Goal: Task Accomplishment & Management: Use online tool/utility

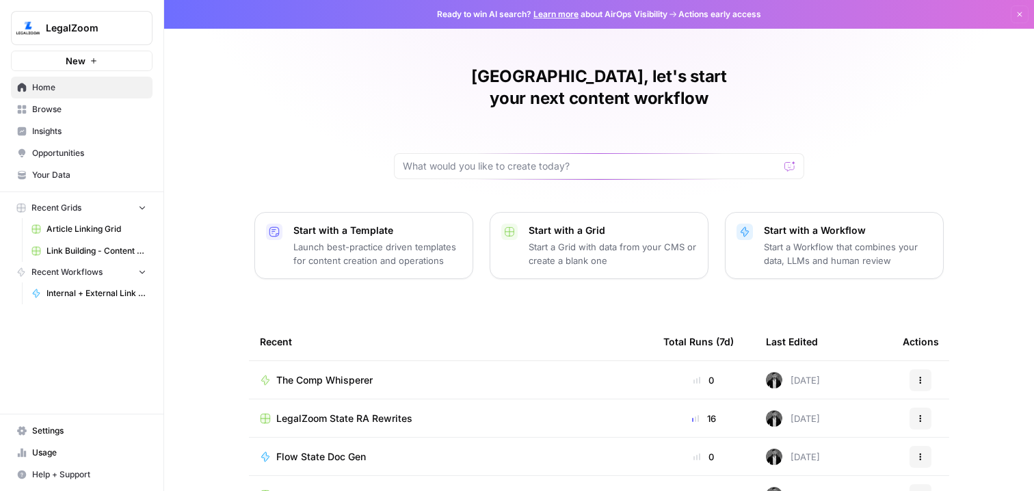
click at [90, 231] on span "Article Linking Grid" at bounding box center [97, 229] width 100 height 12
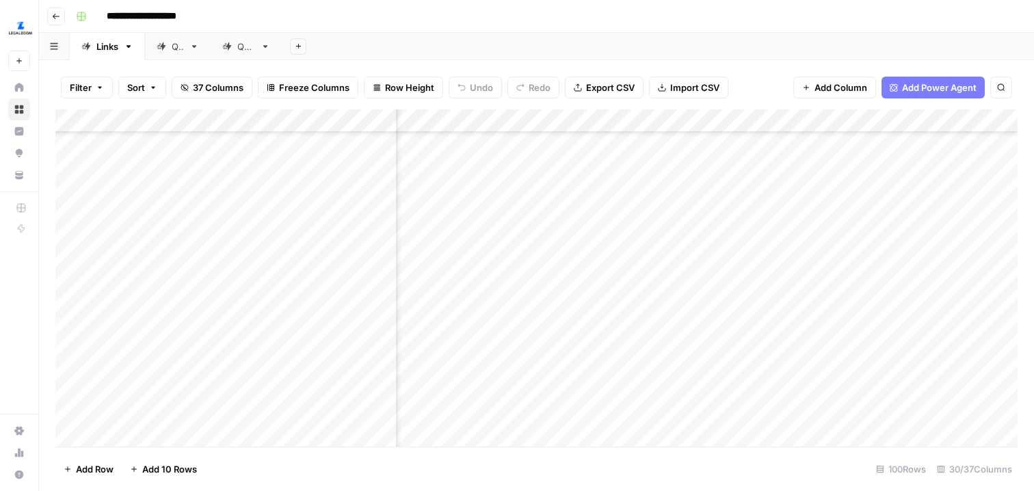
scroll to position [225, 2659]
click at [830, 240] on div "Add Column" at bounding box center [536, 277] width 963 height 337
click at [732, 237] on div "Add Column" at bounding box center [536, 277] width 963 height 337
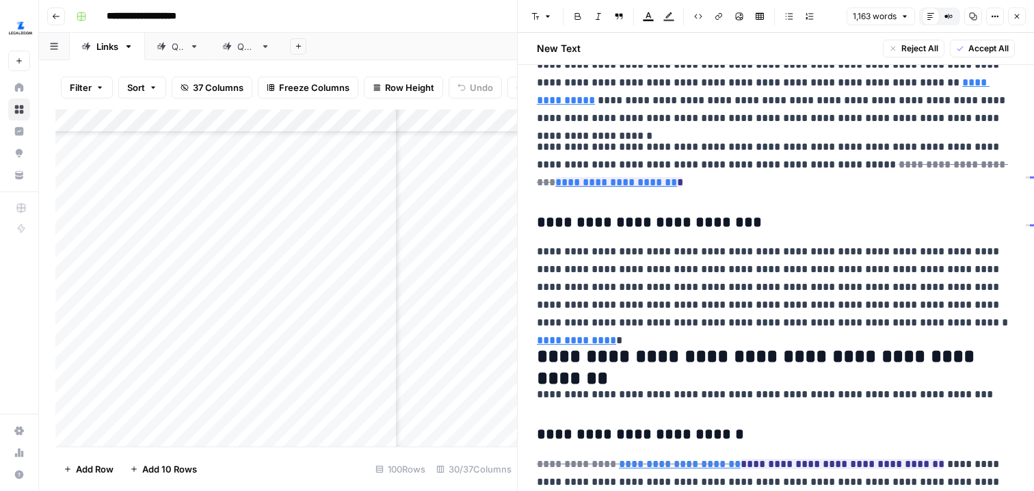
scroll to position [811, 0]
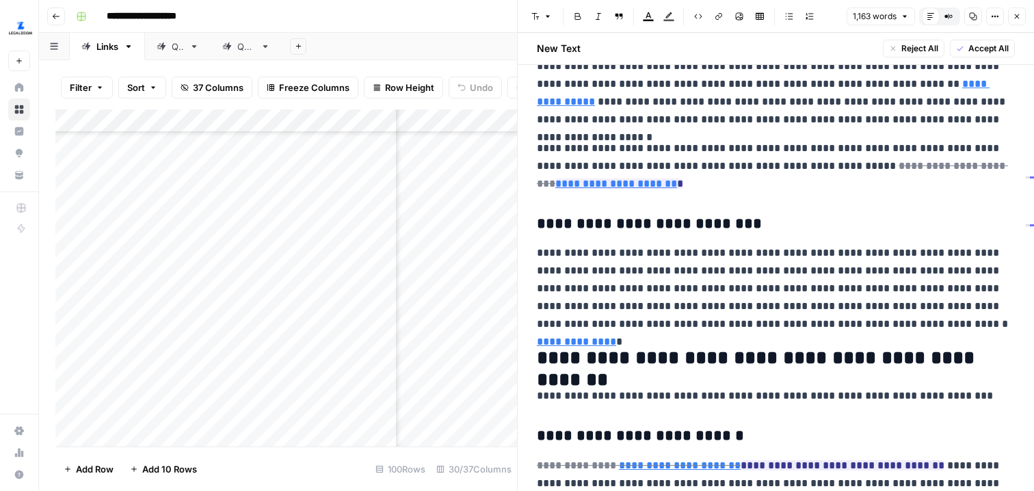
click at [1018, 12] on icon "button" at bounding box center [1017, 16] width 8 height 8
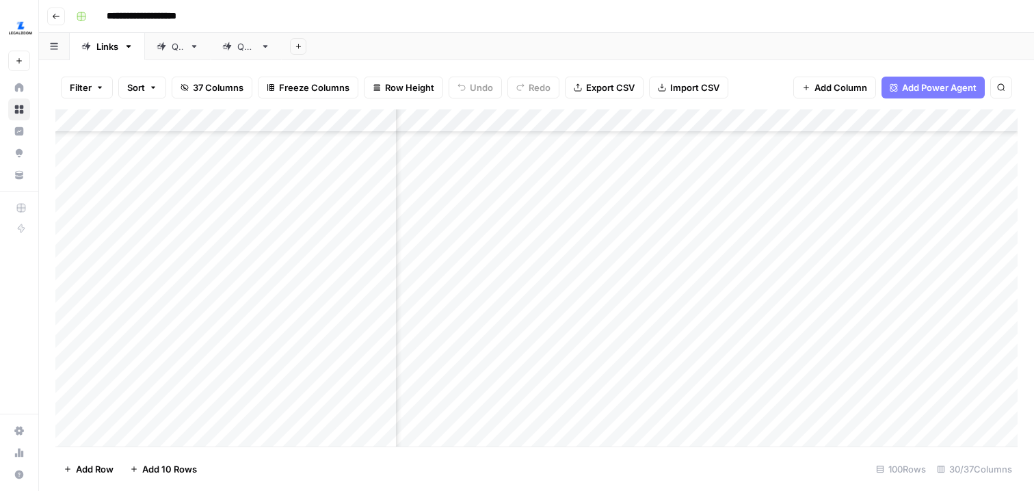
scroll to position [319, 2658]
click at [733, 249] on div "Add Column" at bounding box center [536, 277] width 963 height 337
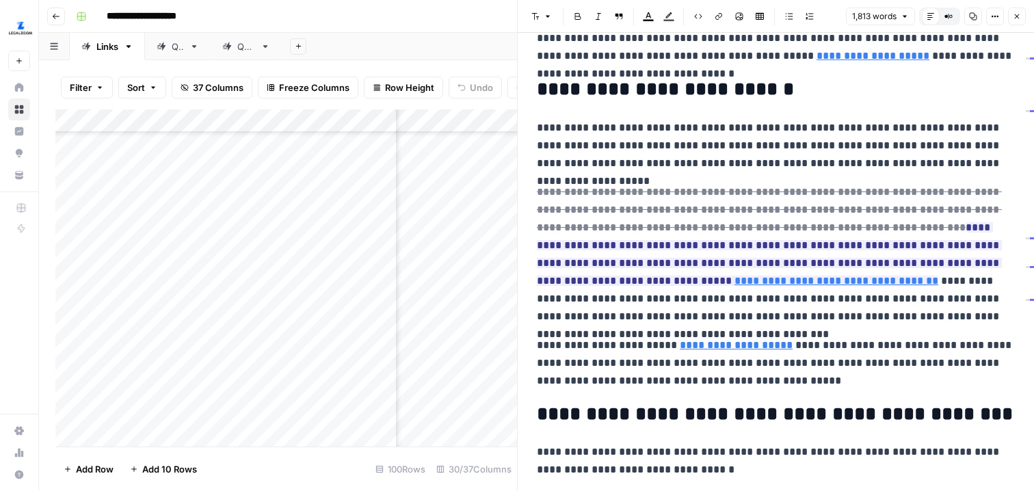
scroll to position [96, 0]
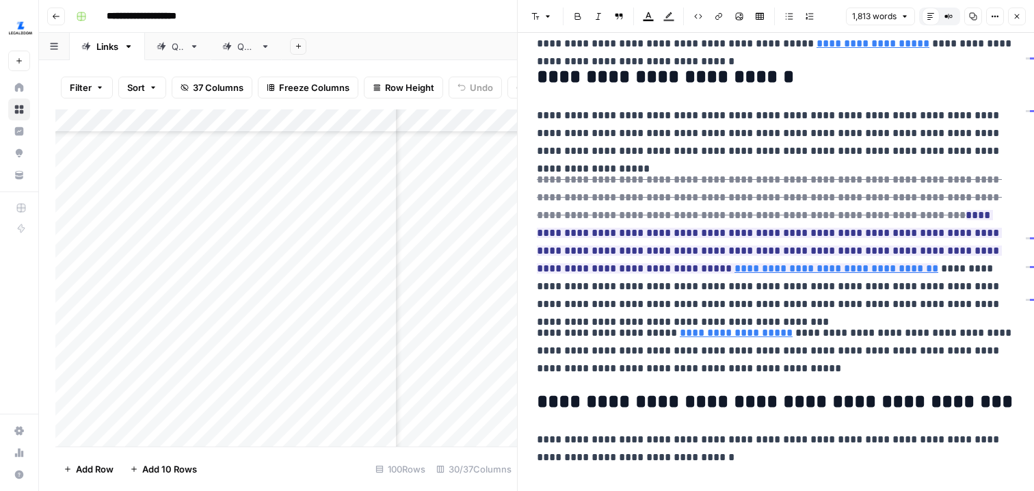
click at [992, 16] on icon "button" at bounding box center [993, 17] width 2 height 2
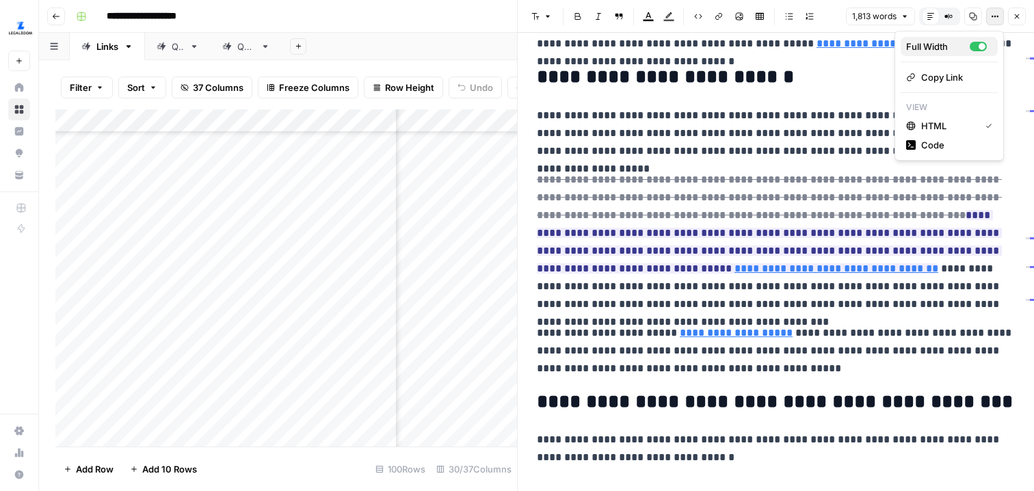
click at [937, 44] on div "Full Width" at bounding box center [939, 47] width 64 height 14
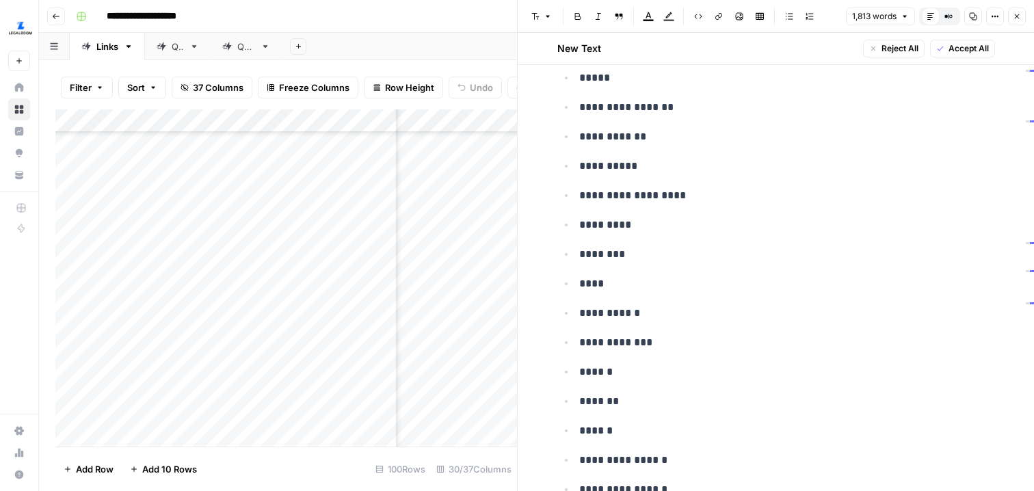
scroll to position [4057, 0]
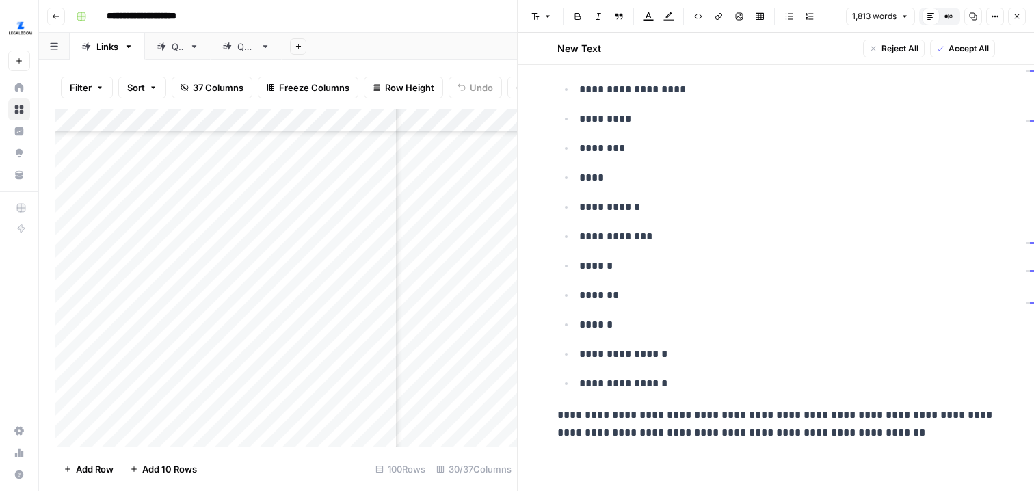
click at [1013, 14] on button "Close" at bounding box center [1017, 17] width 18 height 18
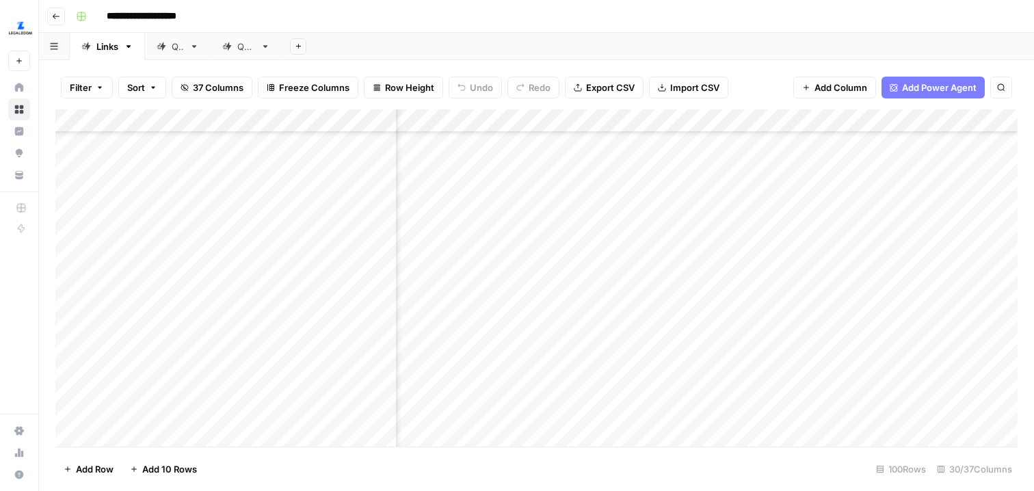
click at [844, 255] on div "Add Column" at bounding box center [536, 277] width 963 height 337
click at [819, 256] on div "Add Column" at bounding box center [536, 277] width 963 height 337
click at [819, 256] on body "**********" at bounding box center [517, 245] width 1034 height 491
type textarea "**********"
click at [863, 307] on div "Add Column" at bounding box center [536, 277] width 963 height 337
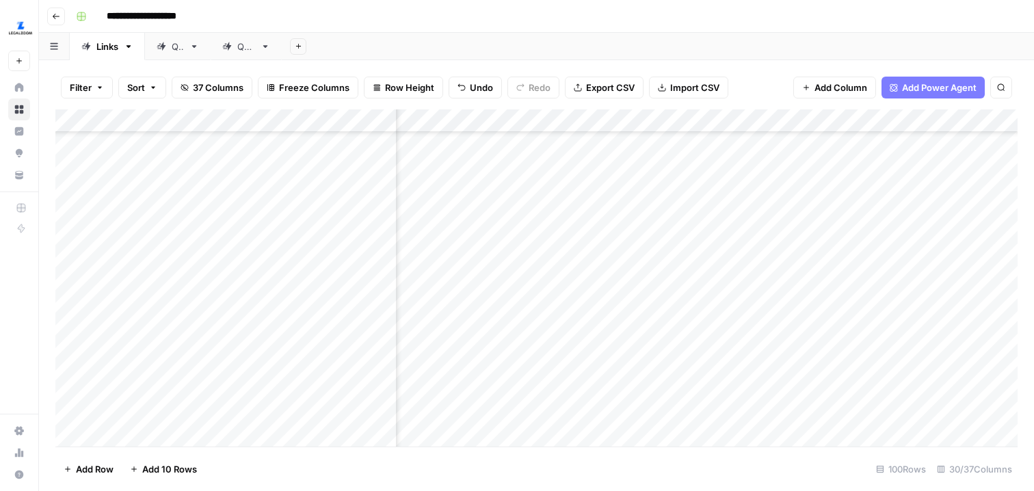
scroll to position [477, 2653]
click at [740, 235] on div "Add Column" at bounding box center [536, 277] width 963 height 337
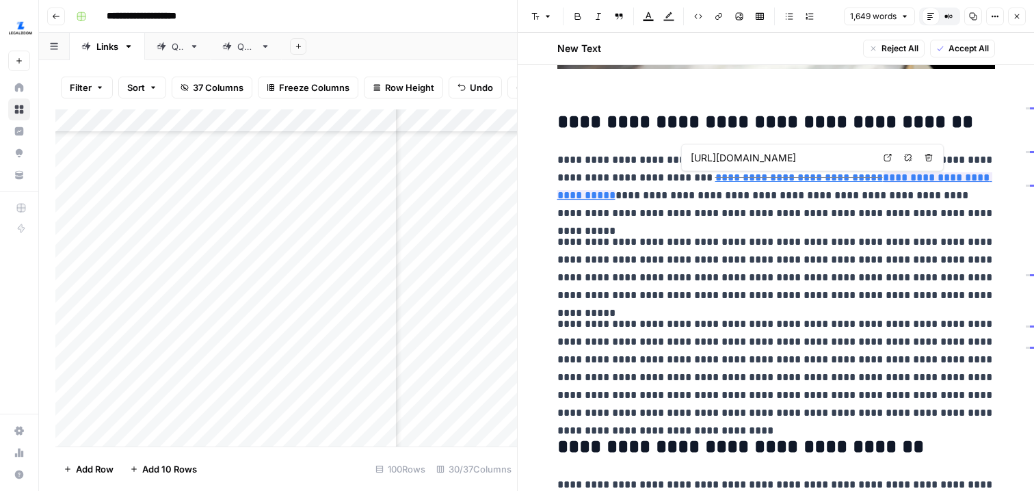
scroll to position [0, 312]
type input "[URL][DOMAIN_NAME]"
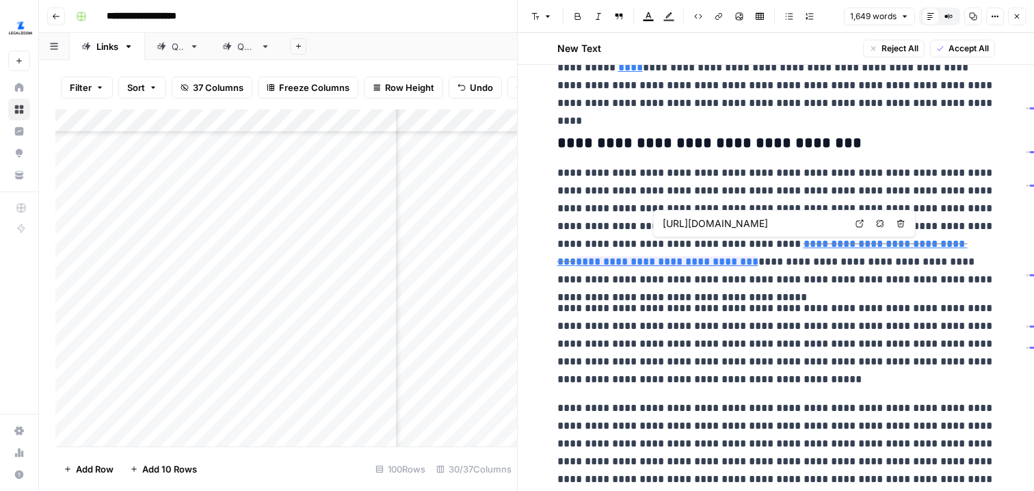
scroll to position [0, 89]
type input "[URL][DOMAIN_NAME]"
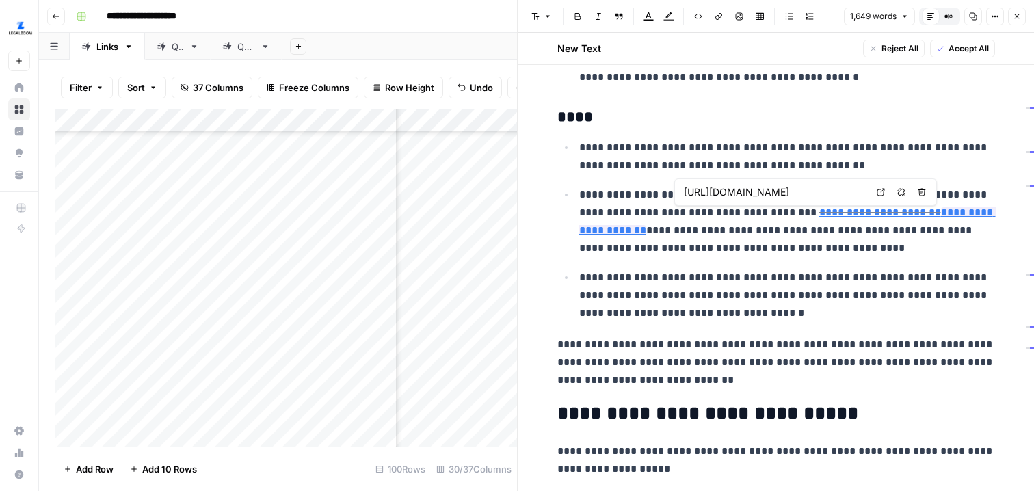
scroll to position [0, 12]
type input "[URL][DOMAIN_NAME]"
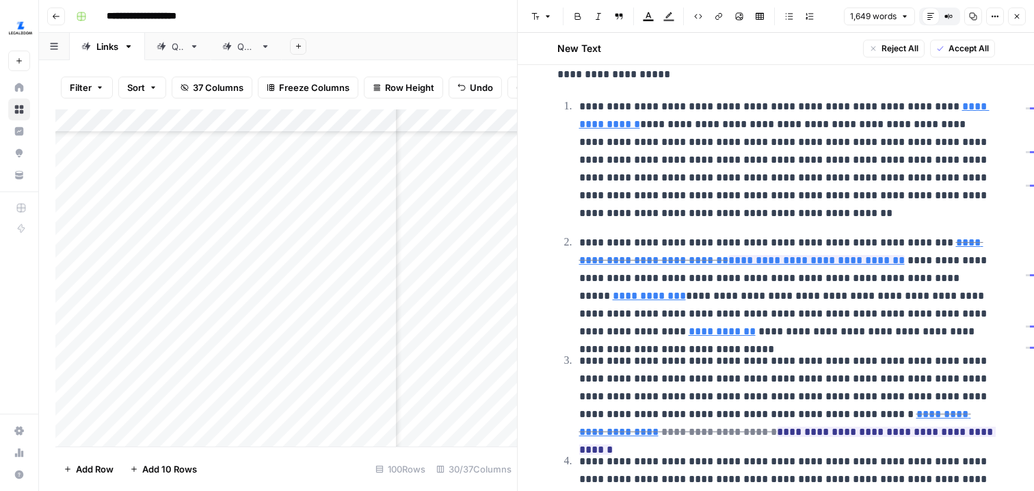
scroll to position [2215, 0]
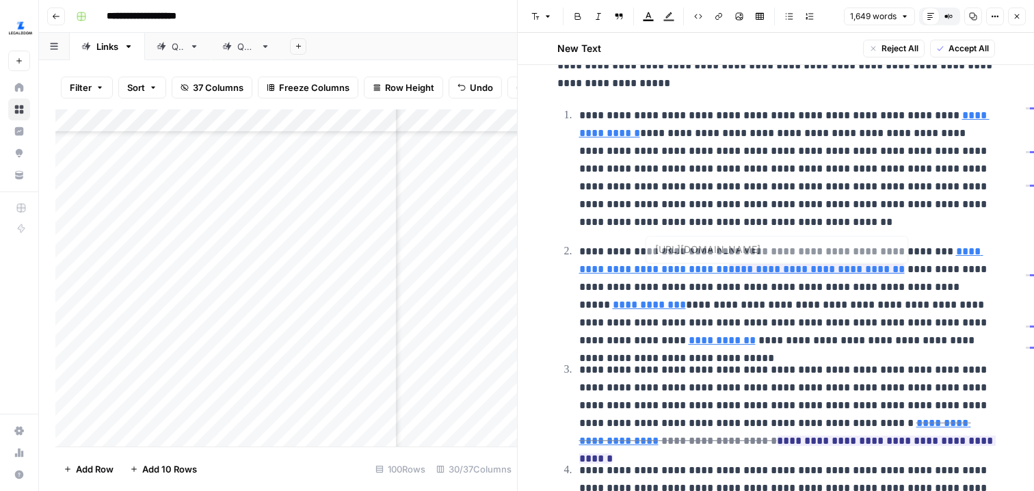
type input "[URL][DOMAIN_NAME]"
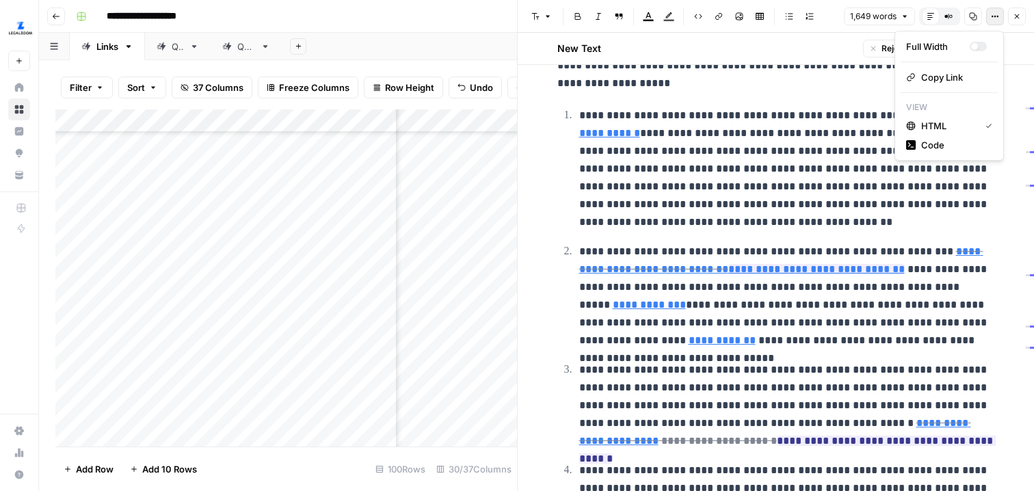
click at [1000, 17] on button "Options" at bounding box center [996, 17] width 18 height 18
click at [971, 42] on div "Full Width" at bounding box center [947, 47] width 81 height 14
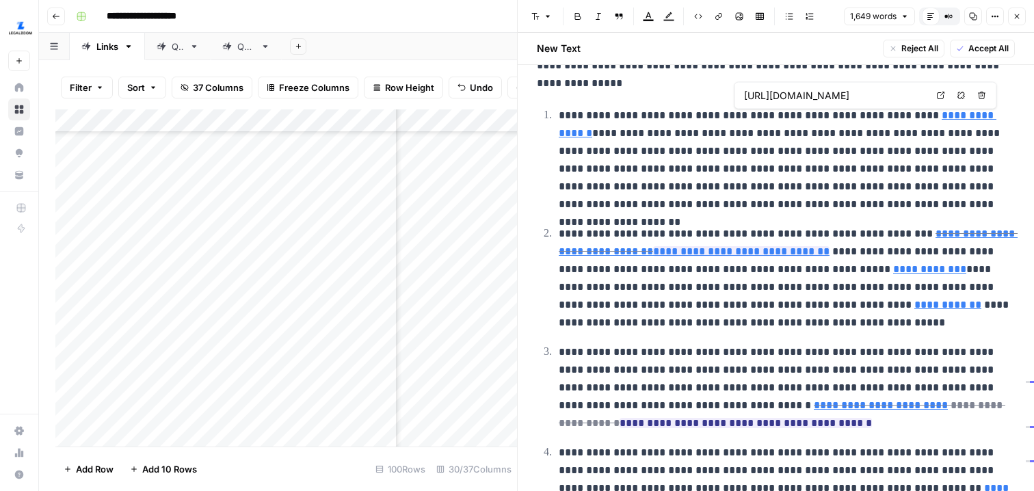
type input "[URL][DOMAIN_NAME]"
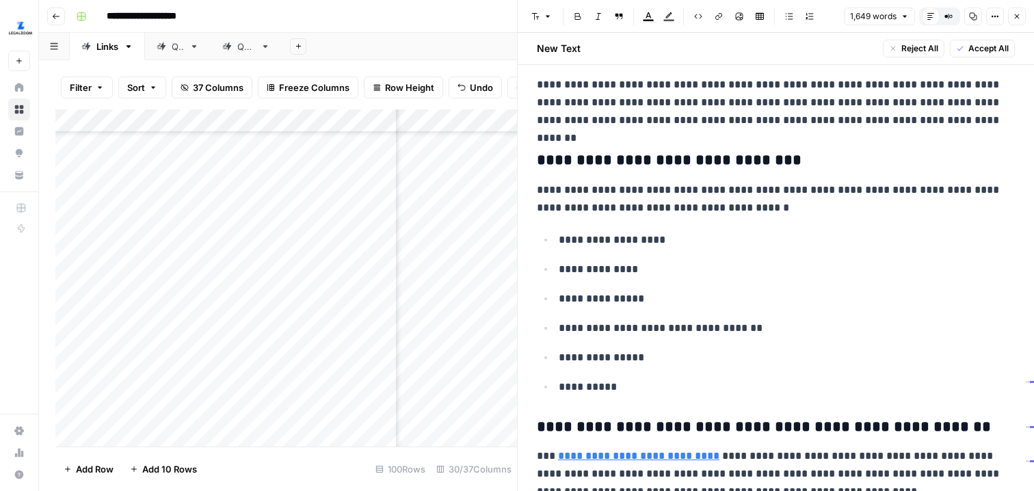
scroll to position [3231, 0]
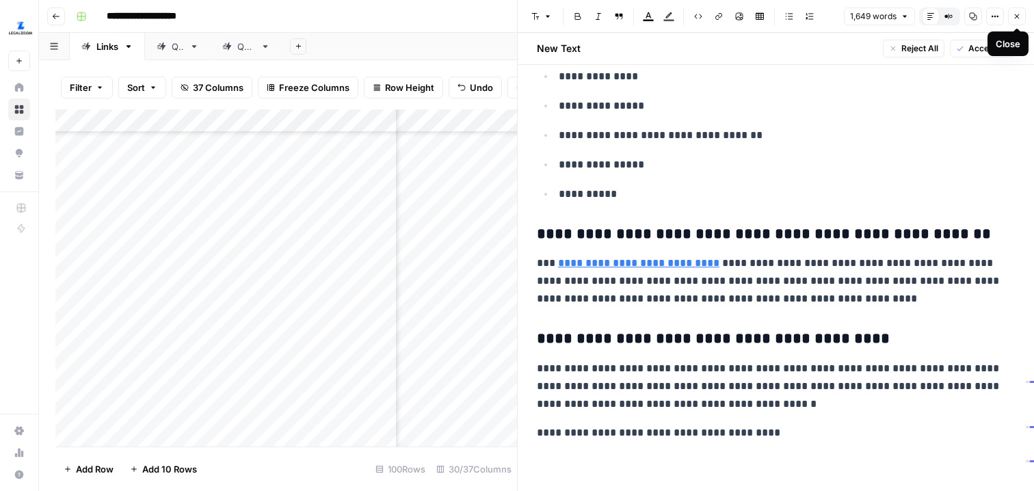
click at [1019, 18] on icon "button" at bounding box center [1017, 16] width 8 height 8
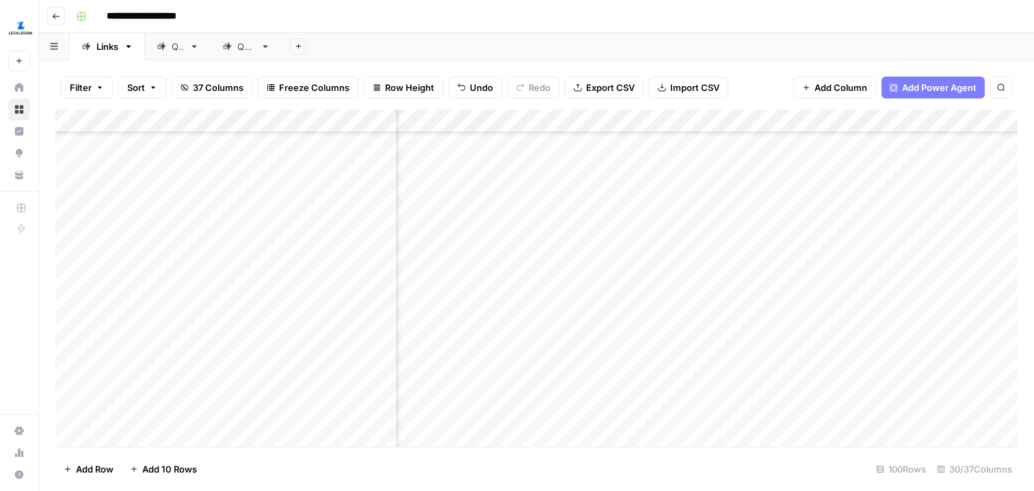
click at [844, 237] on div "Add Column" at bounding box center [536, 277] width 963 height 337
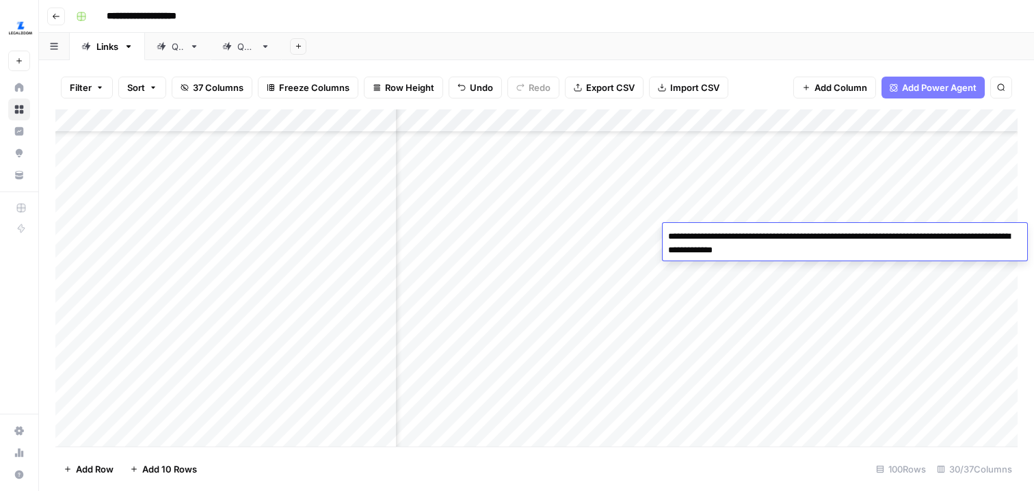
type textarea "**********"
click at [885, 308] on div "Add Column" at bounding box center [536, 277] width 963 height 337
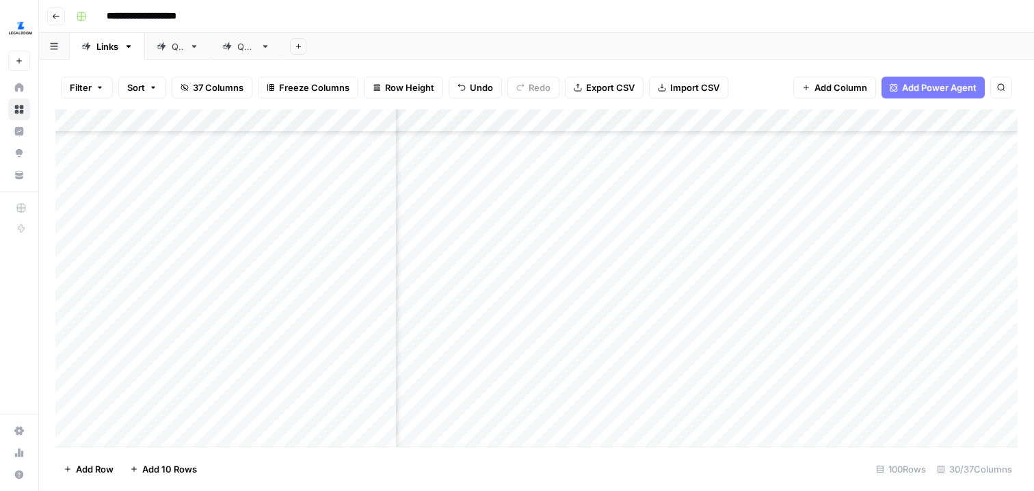
scroll to position [521, 2675]
click at [935, 206] on div "Add Column" at bounding box center [536, 277] width 963 height 337
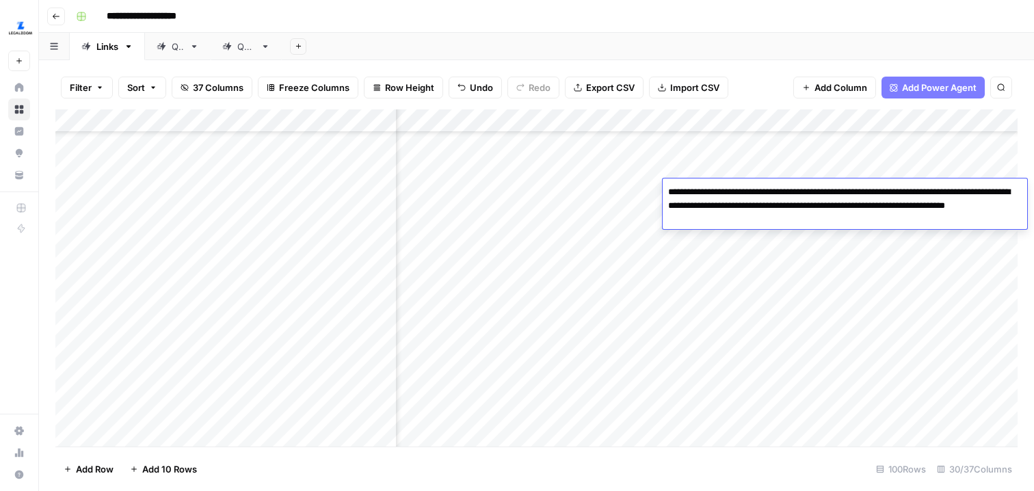
drag, startPoint x: 844, startPoint y: 218, endPoint x: 816, endPoint y: 210, distance: 28.6
click at [816, 210] on textarea "**********" at bounding box center [845, 206] width 365 height 47
type textarea "**********"
click at [827, 221] on textarea "**********" at bounding box center [845, 206] width 365 height 47
click at [837, 253] on div "Add Column" at bounding box center [536, 277] width 963 height 337
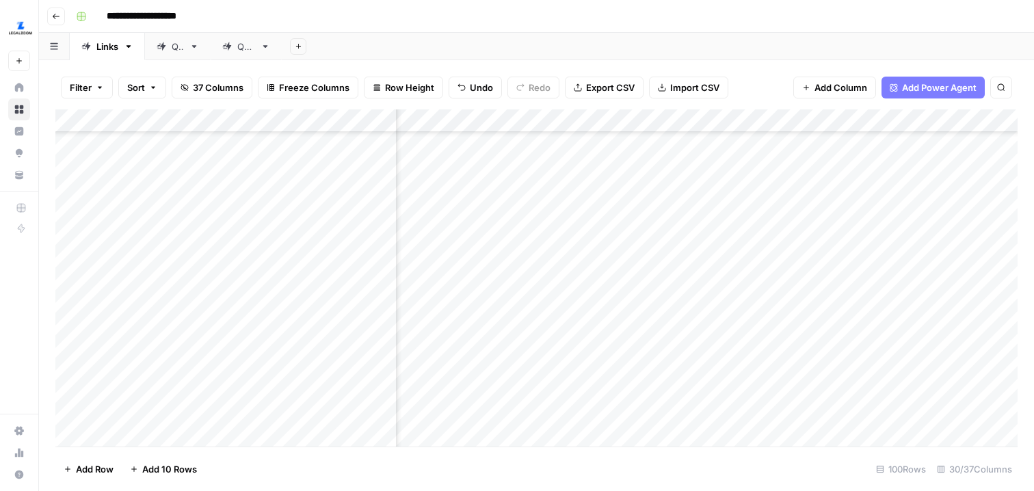
click at [850, 244] on div "Add Column" at bounding box center [536, 277] width 963 height 337
click at [810, 187] on div "Add Column" at bounding box center [536, 277] width 963 height 337
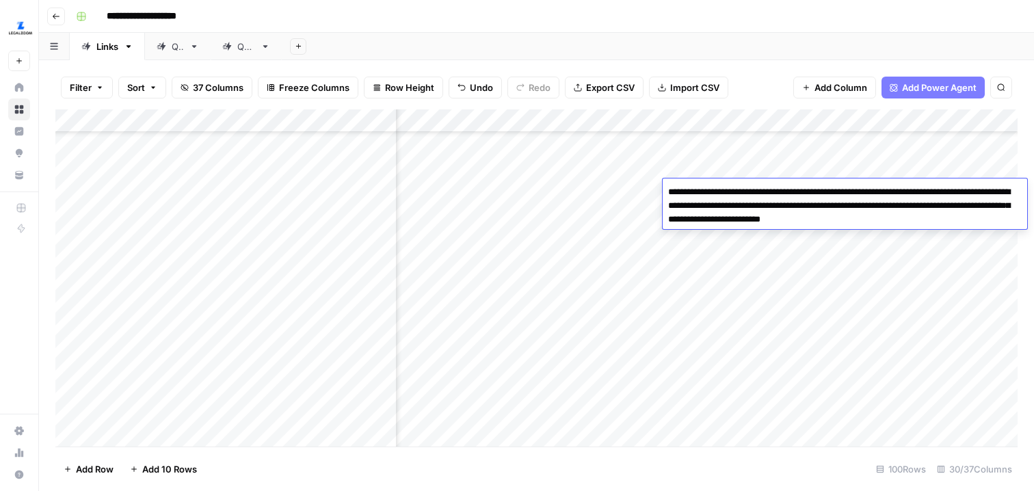
type textarea "**********"
click at [872, 334] on div "Add Column" at bounding box center [536, 277] width 963 height 337
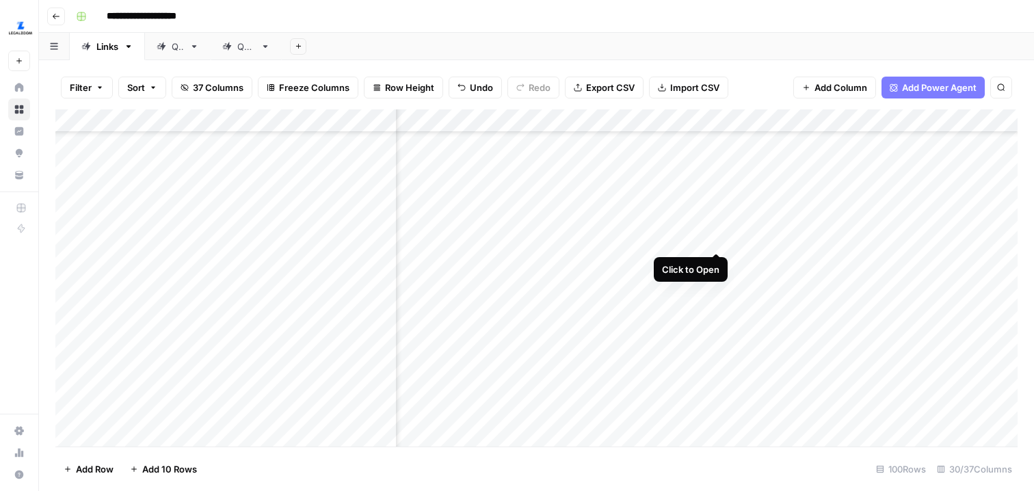
click at [714, 227] on div "Add Column" at bounding box center [536, 277] width 963 height 337
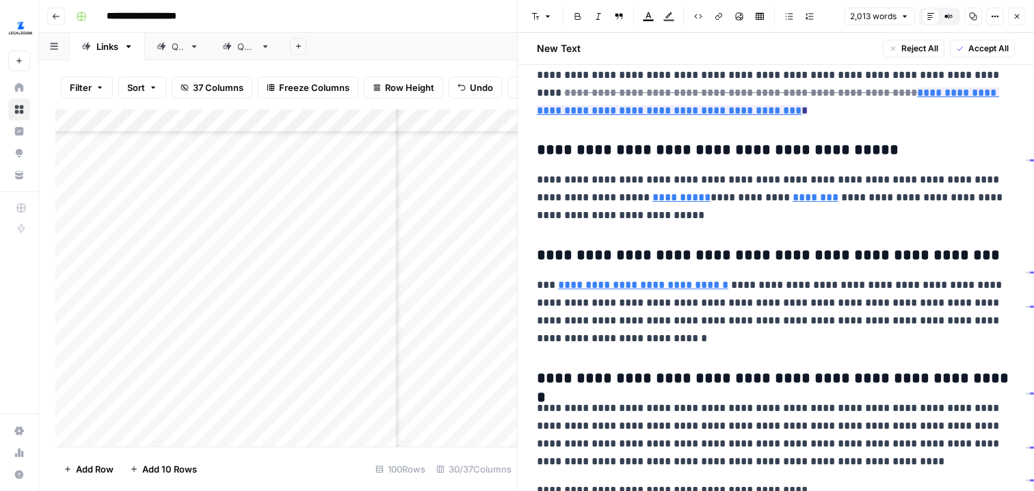
scroll to position [4128, 0]
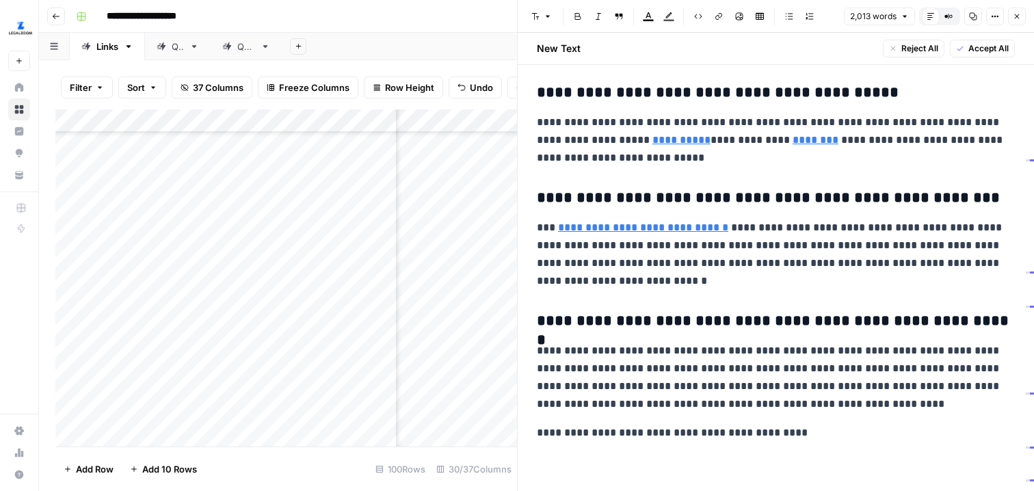
click at [1017, 11] on button "Close" at bounding box center [1017, 17] width 18 height 18
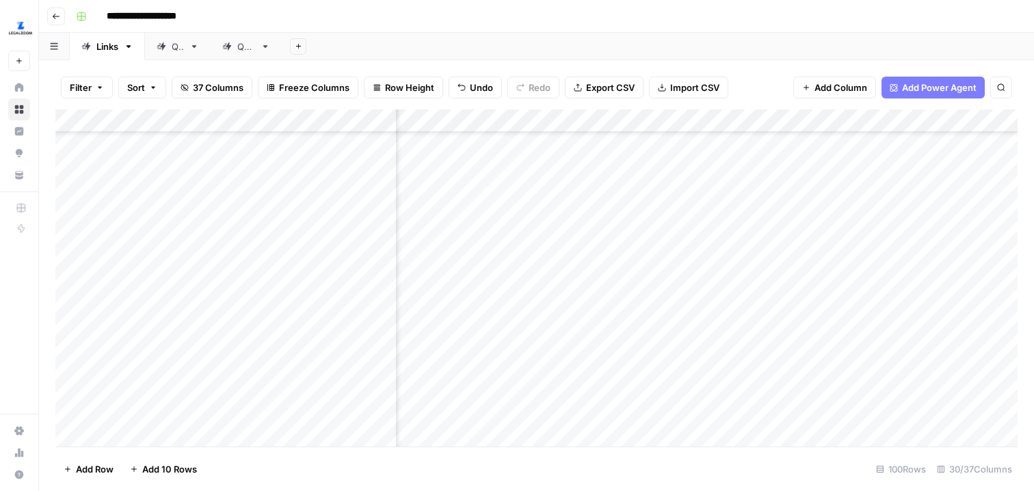
click at [804, 227] on div "Add Column" at bounding box center [536, 277] width 963 height 337
type textarea "*****"
click at [863, 283] on div "Add Column" at bounding box center [536, 277] width 963 height 337
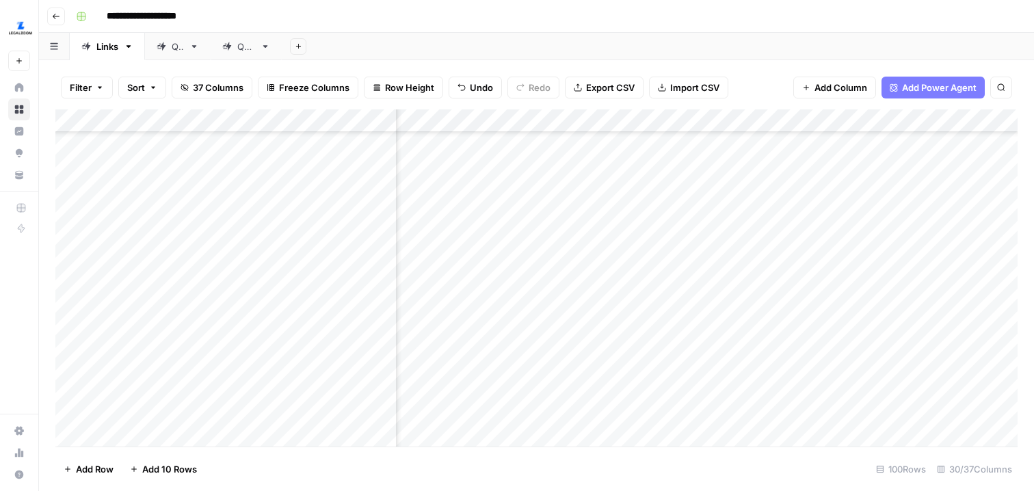
click at [715, 197] on div "Add Column" at bounding box center [536, 277] width 963 height 337
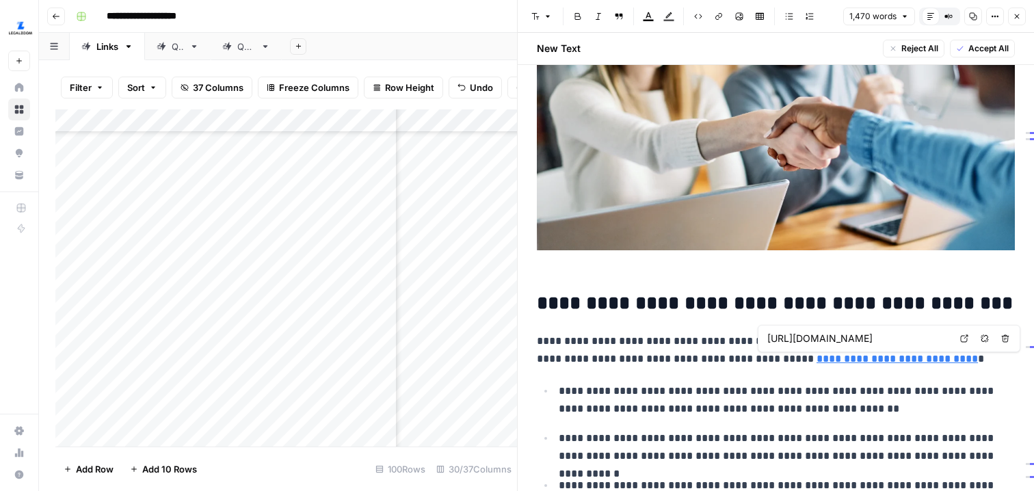
scroll to position [0, 140]
click at [803, 421] on ul "**********" at bounding box center [776, 494] width 478 height 225
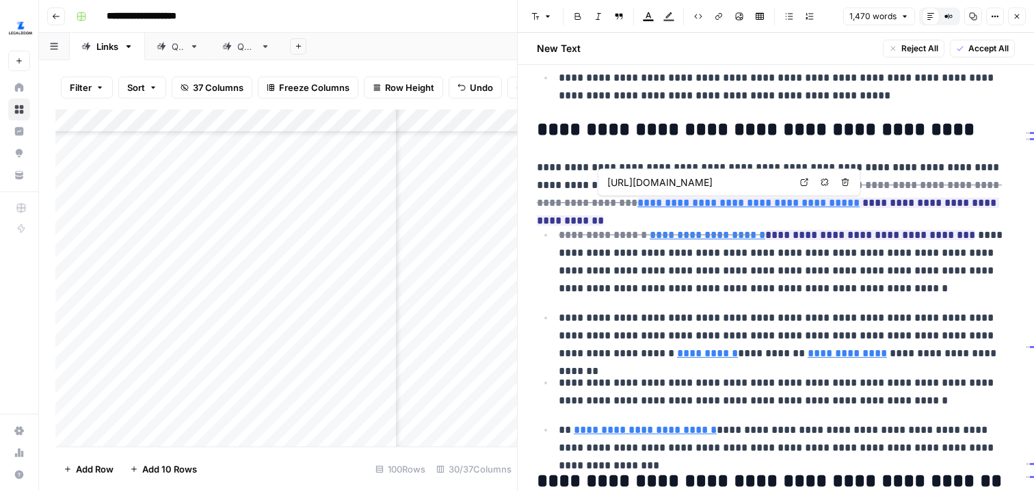
scroll to position [0, 97]
type input "[URL][DOMAIN_NAME]"
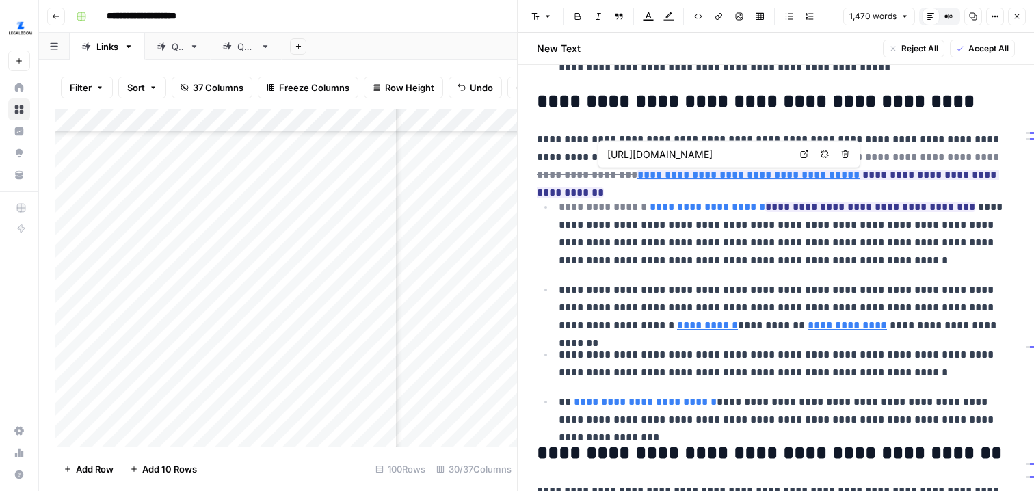
type input "[URL][DOMAIN_NAME]"
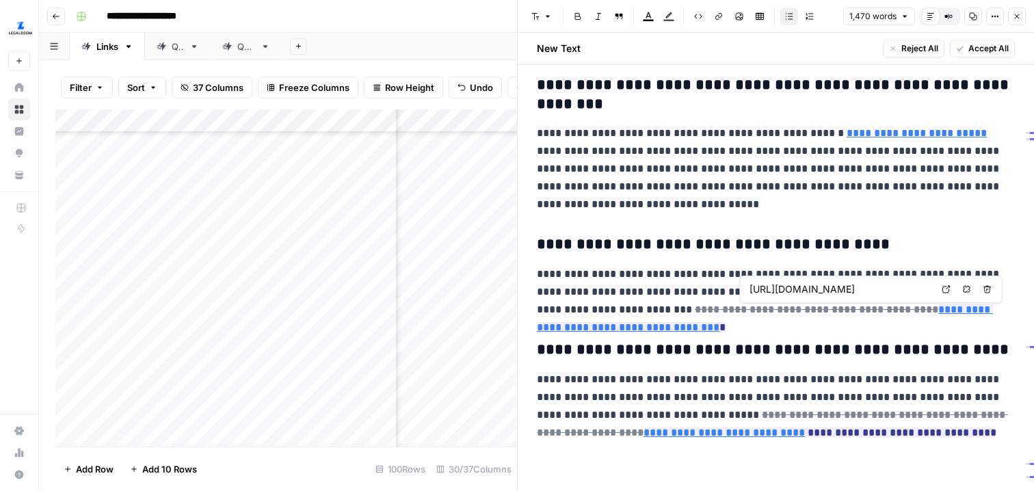
scroll to position [0, 396]
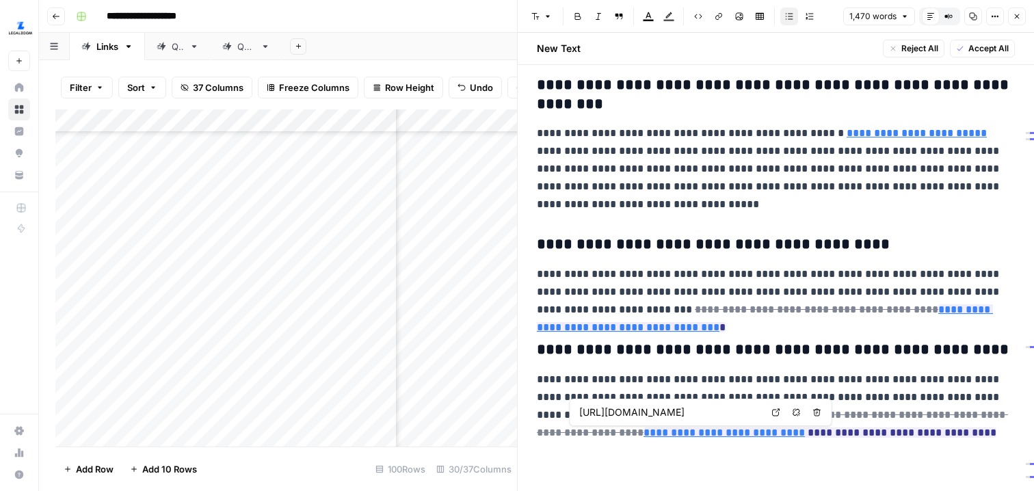
scroll to position [0, 0]
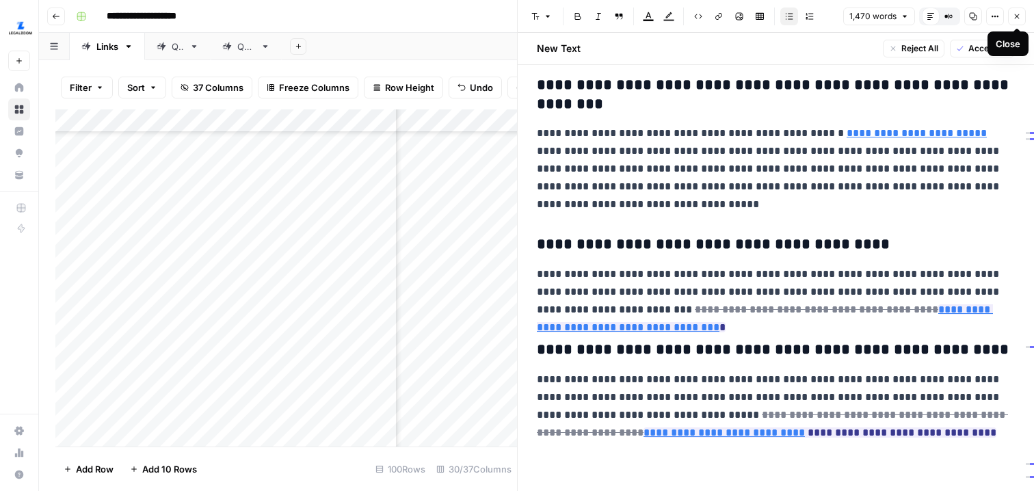
click at [1020, 18] on icon "button" at bounding box center [1017, 16] width 8 height 8
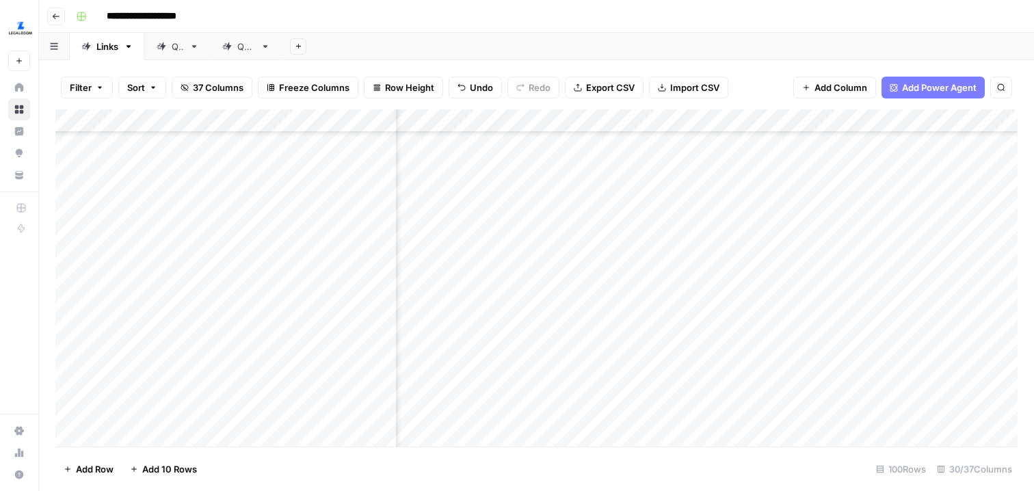
click at [793, 202] on div "Add Column" at bounding box center [536, 277] width 963 height 337
type textarea "*****"
click at [814, 230] on div "Add Column" at bounding box center [536, 277] width 963 height 337
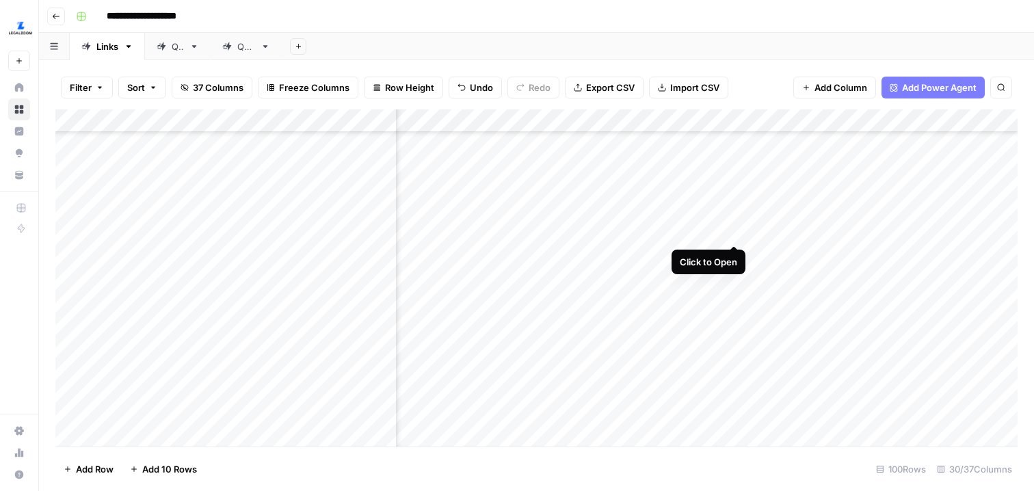
click at [733, 216] on div "Add Column" at bounding box center [536, 277] width 963 height 337
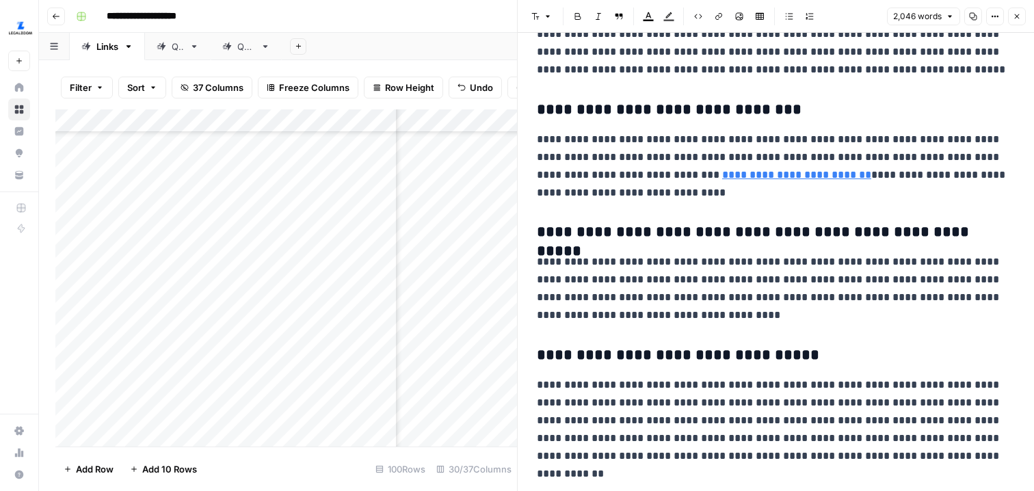
scroll to position [3936, 0]
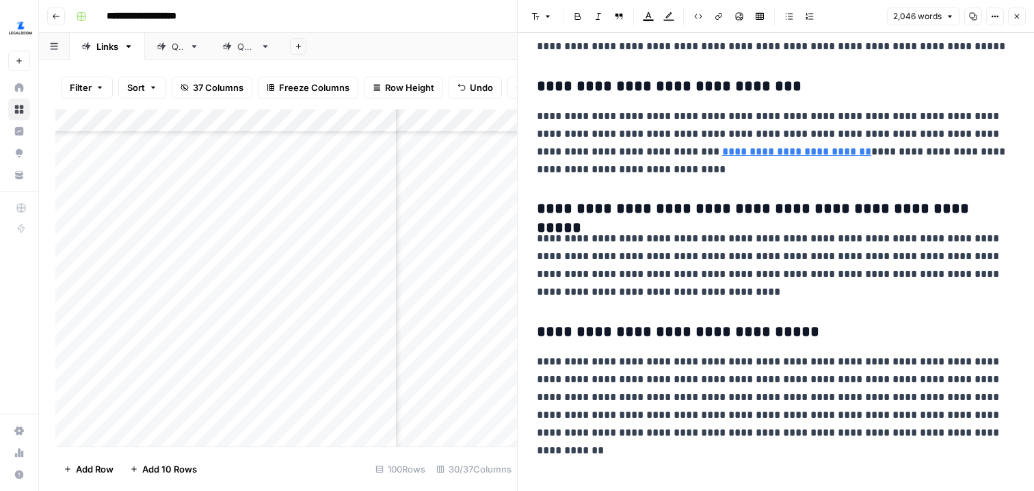
click at [1017, 13] on icon "button" at bounding box center [1017, 16] width 8 height 8
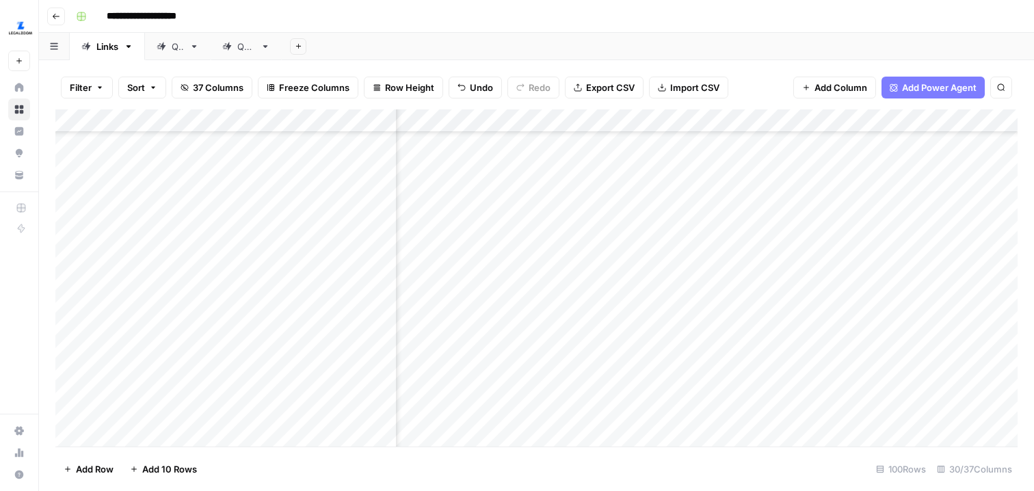
click at [835, 225] on div "Add Column" at bounding box center [536, 277] width 963 height 337
type textarea "**********"
click at [805, 281] on div "Add Column" at bounding box center [536, 277] width 963 height 337
click at [807, 270] on div "Add Column" at bounding box center [536, 277] width 963 height 337
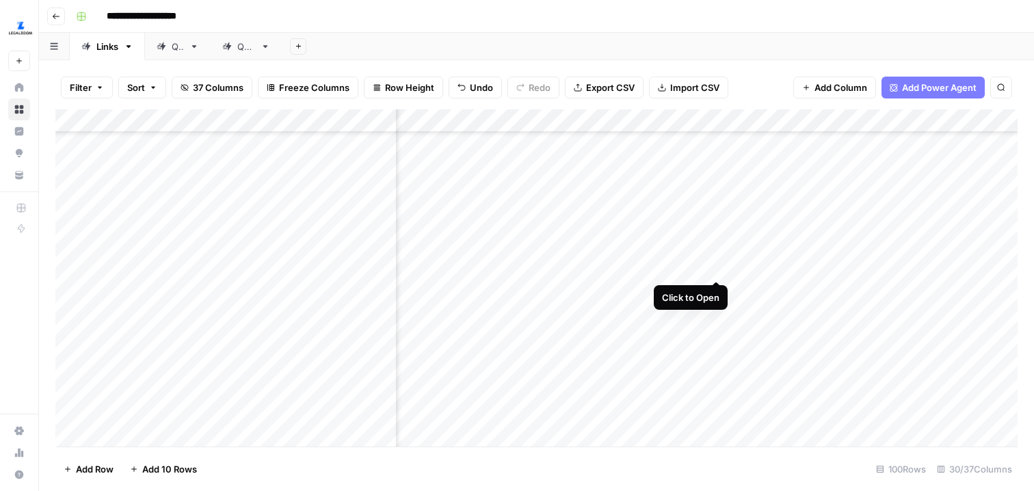
click at [717, 253] on div "Add Column" at bounding box center [536, 277] width 963 height 337
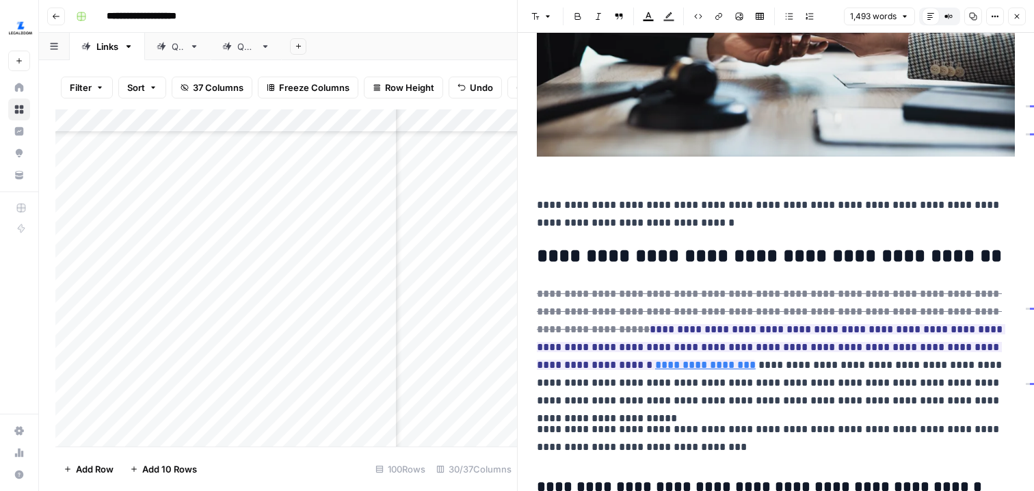
scroll to position [415, 0]
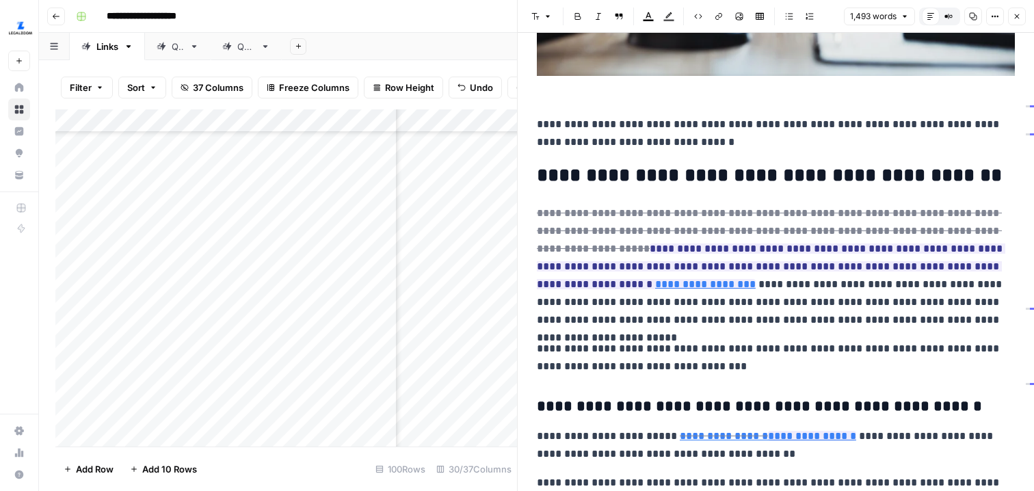
click at [991, 12] on button "Options" at bounding box center [996, 17] width 18 height 18
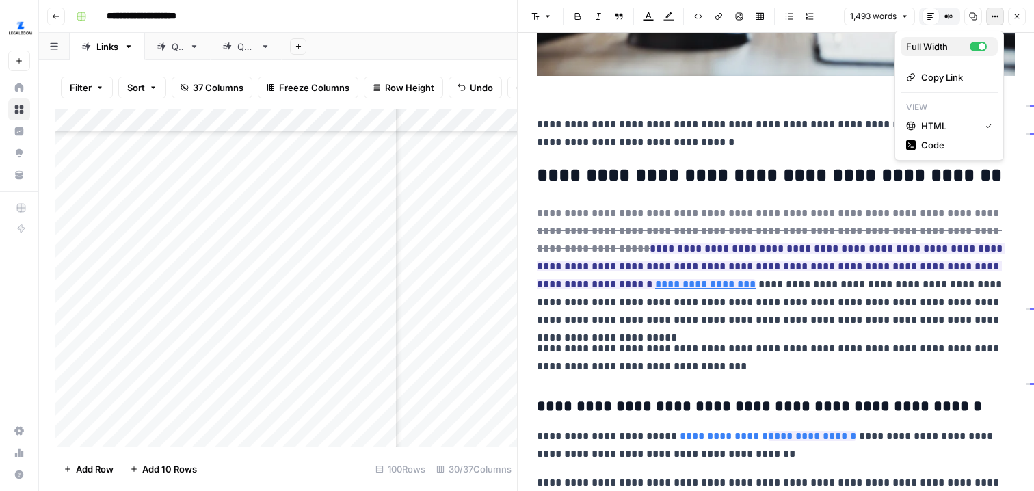
click at [972, 47] on div "button" at bounding box center [978, 47] width 17 height 10
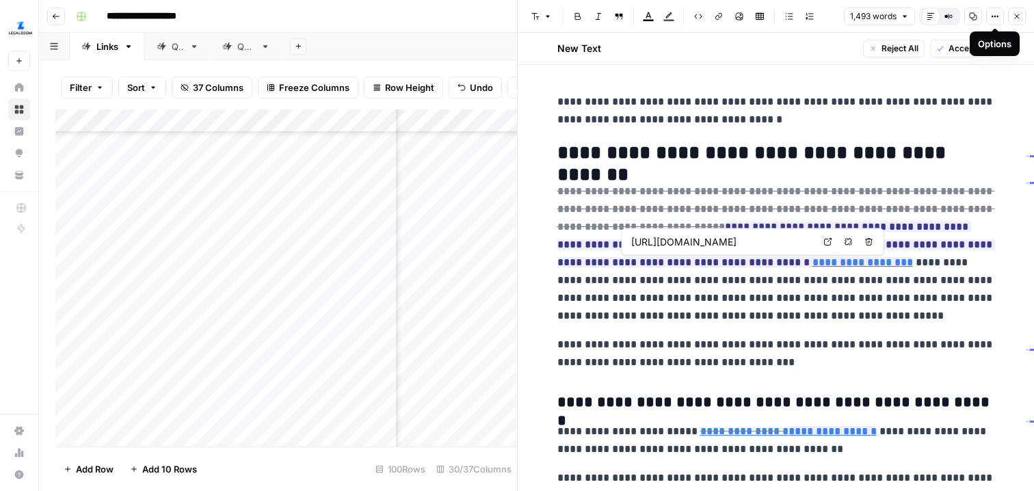
scroll to position [0, 108]
click at [729, 296] on p "**********" at bounding box center [777, 254] width 438 height 142
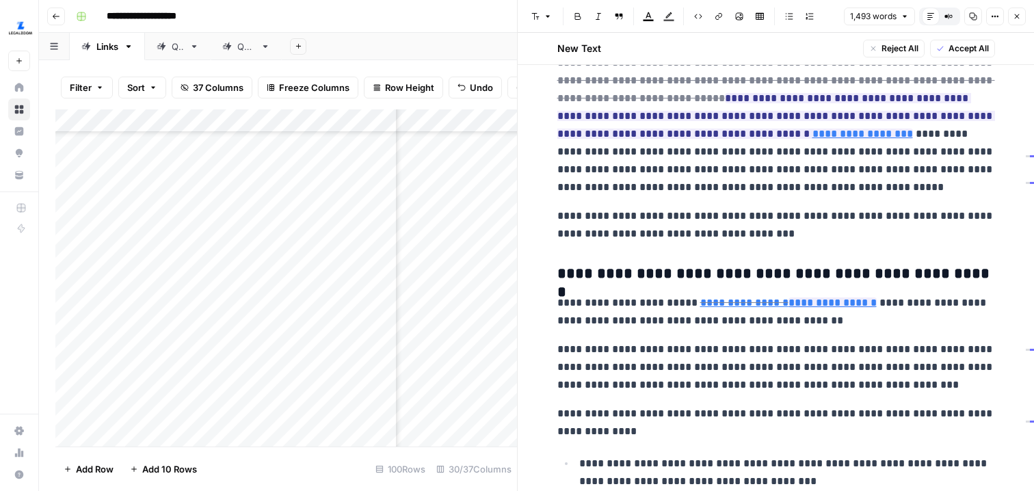
scroll to position [629, 0]
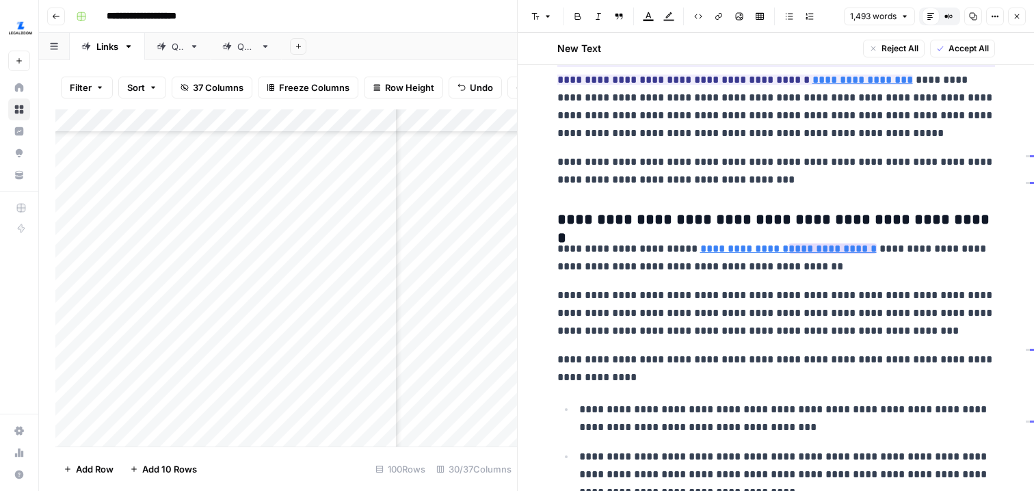
type input "[URL][DOMAIN_NAME]"
click at [829, 318] on p "**********" at bounding box center [777, 313] width 438 height 53
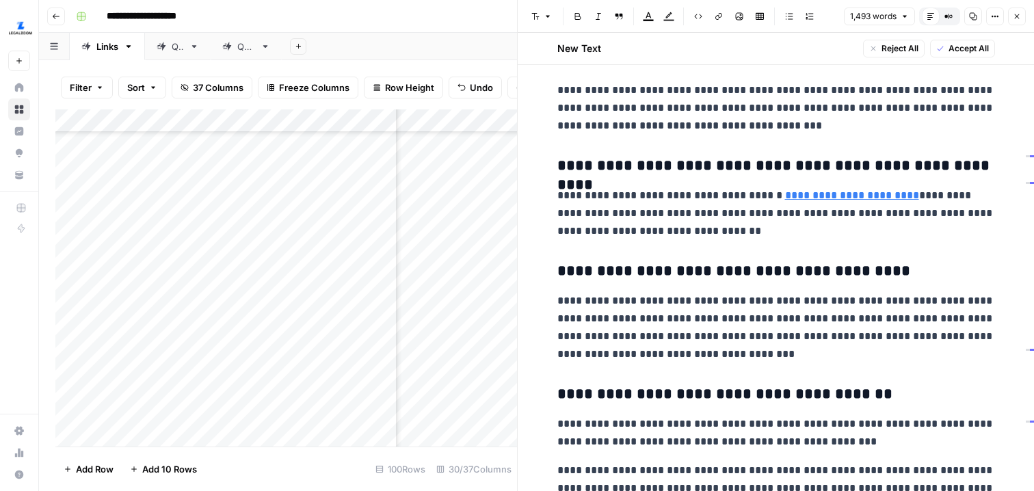
scroll to position [3401, 0]
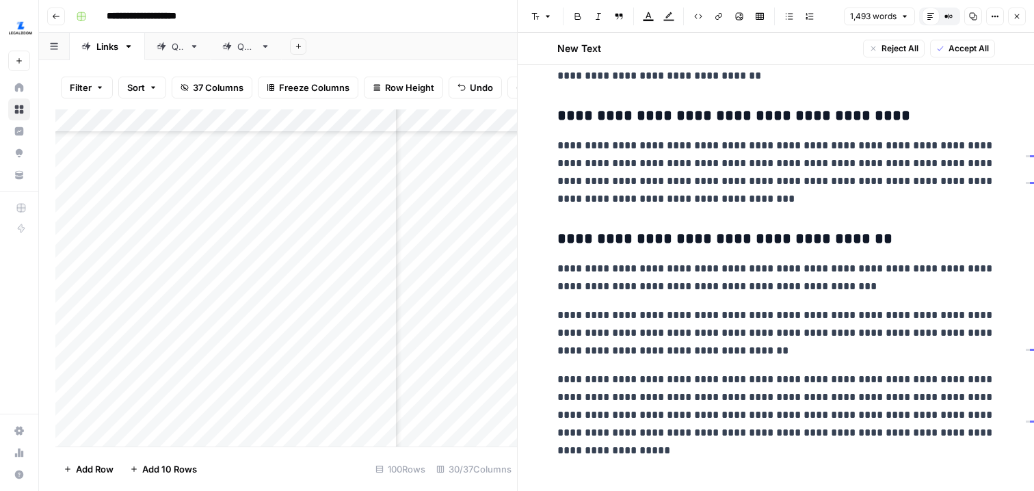
click at [1015, 12] on icon "button" at bounding box center [1017, 16] width 8 height 8
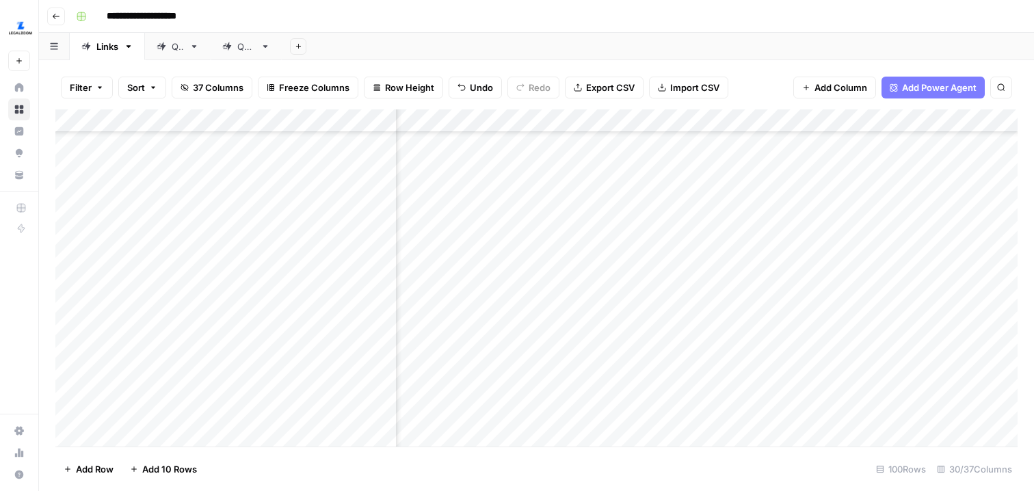
click at [777, 270] on div "Add Column" at bounding box center [536, 277] width 963 height 337
type textarea "*****"
click at [782, 293] on div "Add Column" at bounding box center [536, 277] width 963 height 337
click at [714, 291] on div "Add Column" at bounding box center [536, 277] width 963 height 337
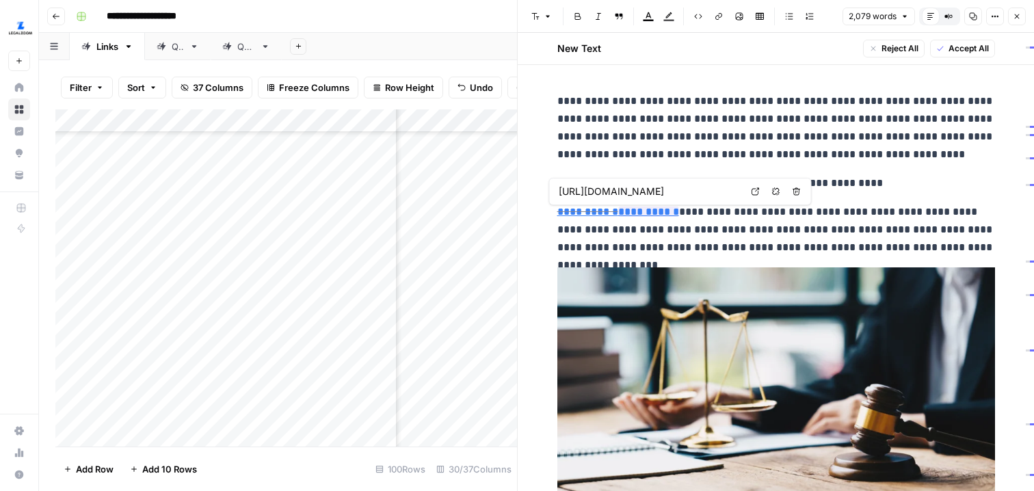
scroll to position [0, 75]
type input "[URL][DOMAIN_NAME]"
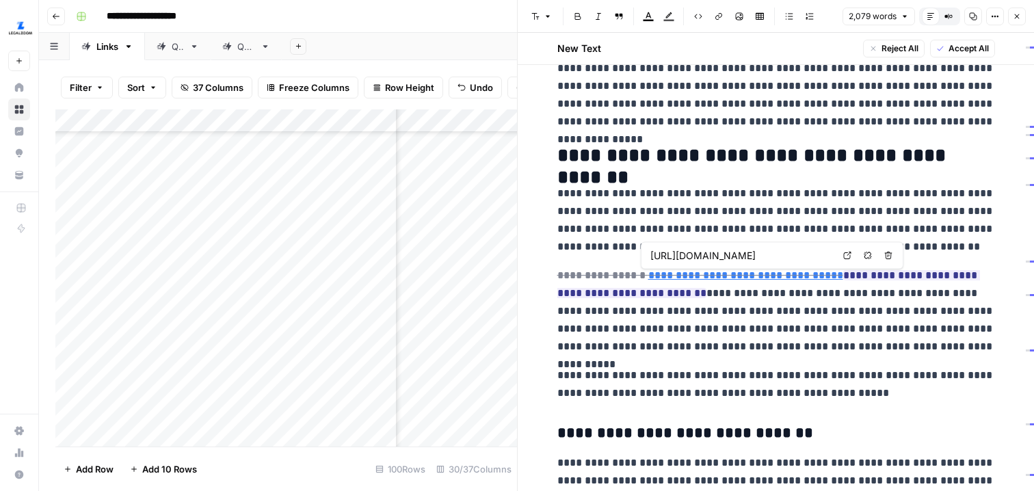
scroll to position [0, 155]
click at [757, 209] on p "**********" at bounding box center [777, 220] width 438 height 71
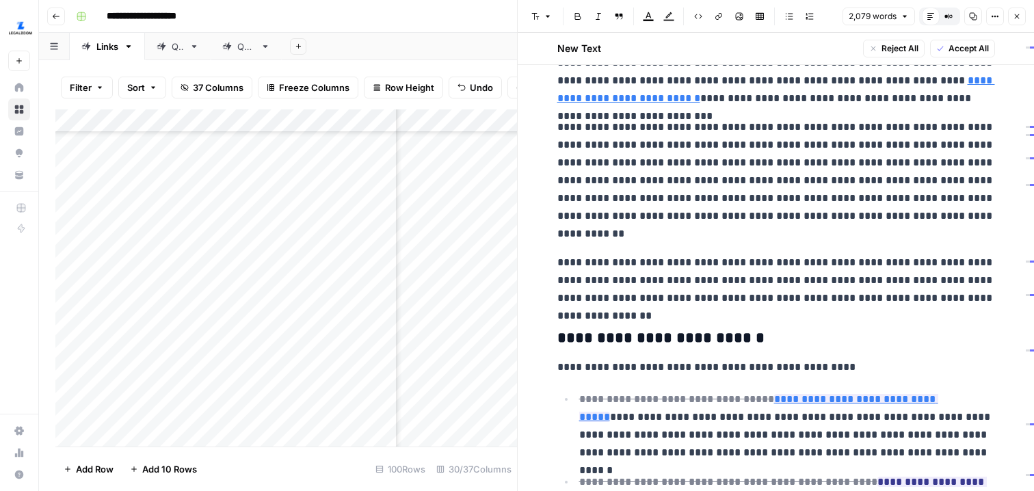
scroll to position [591, 0]
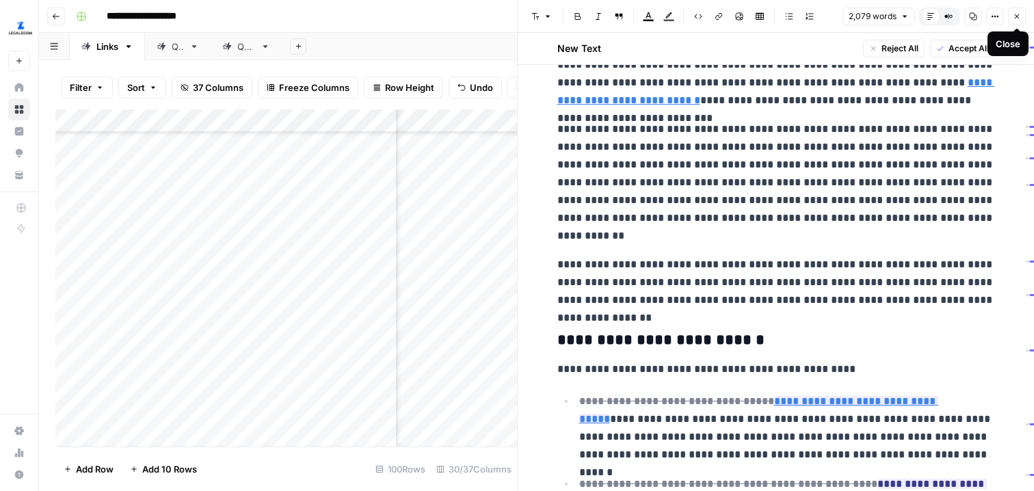
click at [1018, 15] on icon "button" at bounding box center [1017, 16] width 5 height 5
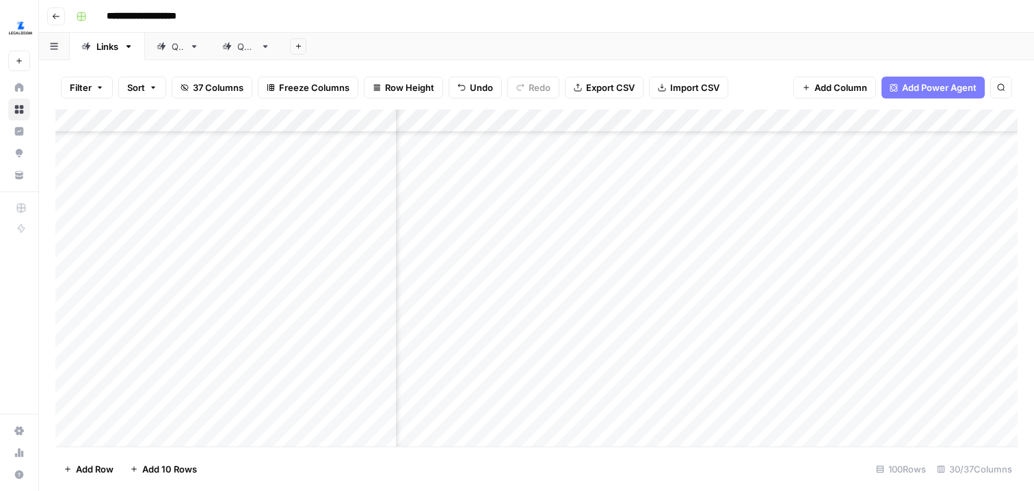
click at [813, 294] on div "Add Column" at bounding box center [536, 277] width 963 height 337
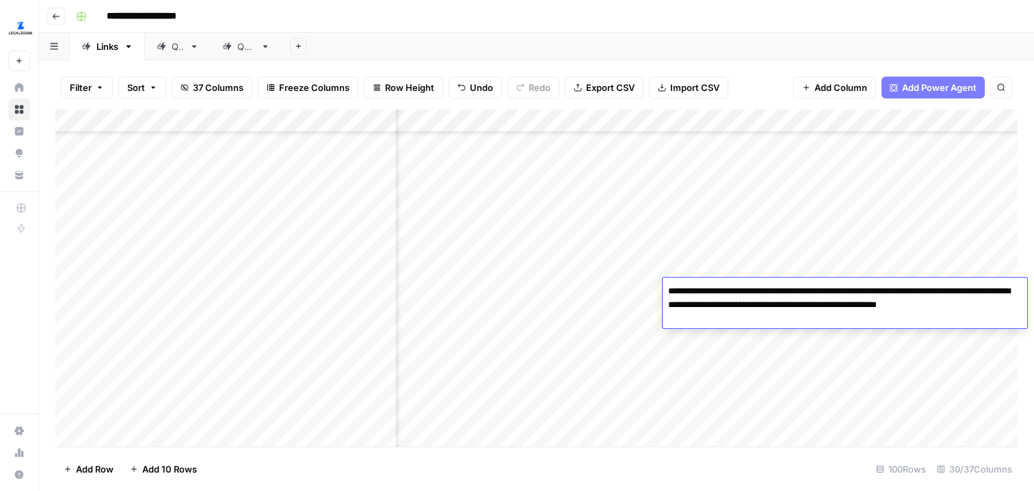
type textarea "**********"
click at [833, 365] on div "Add Column" at bounding box center [536, 277] width 963 height 337
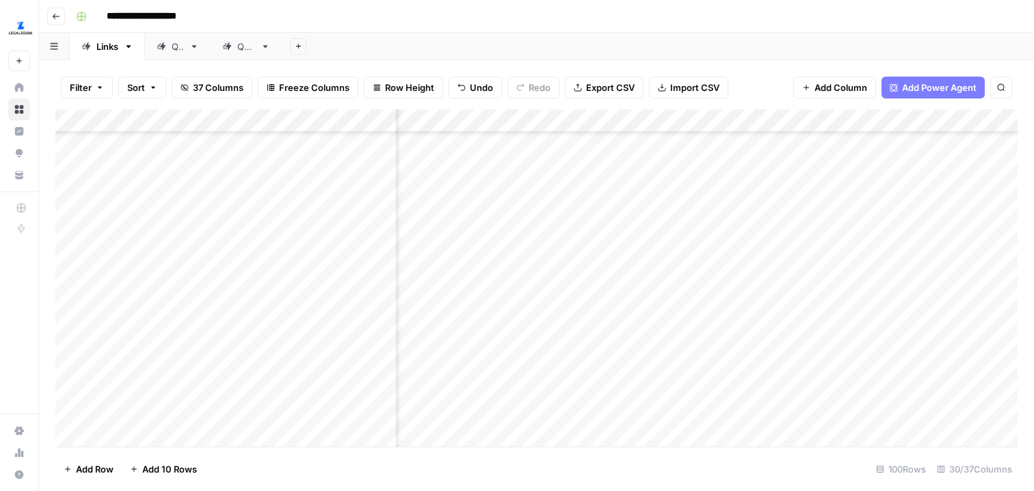
click at [716, 290] on div "Add Column" at bounding box center [536, 277] width 963 height 337
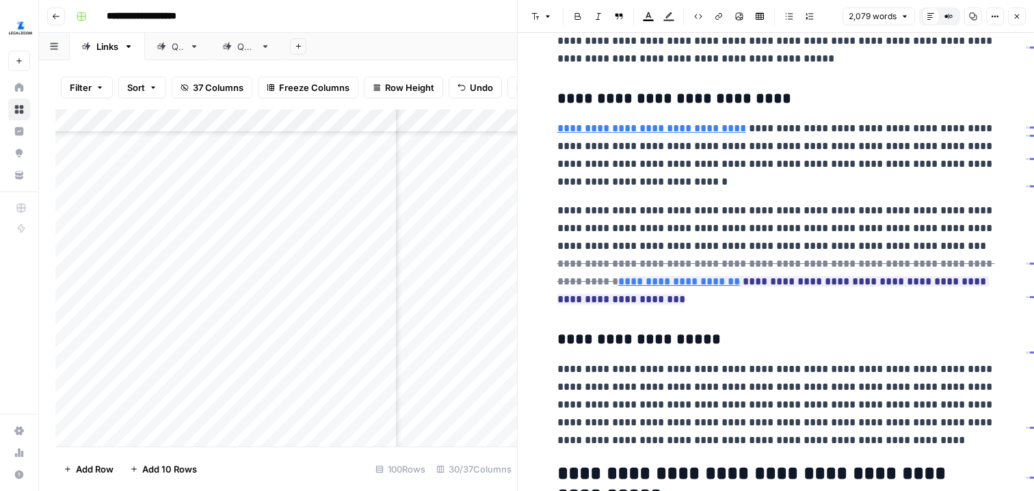
scroll to position [2940, 0]
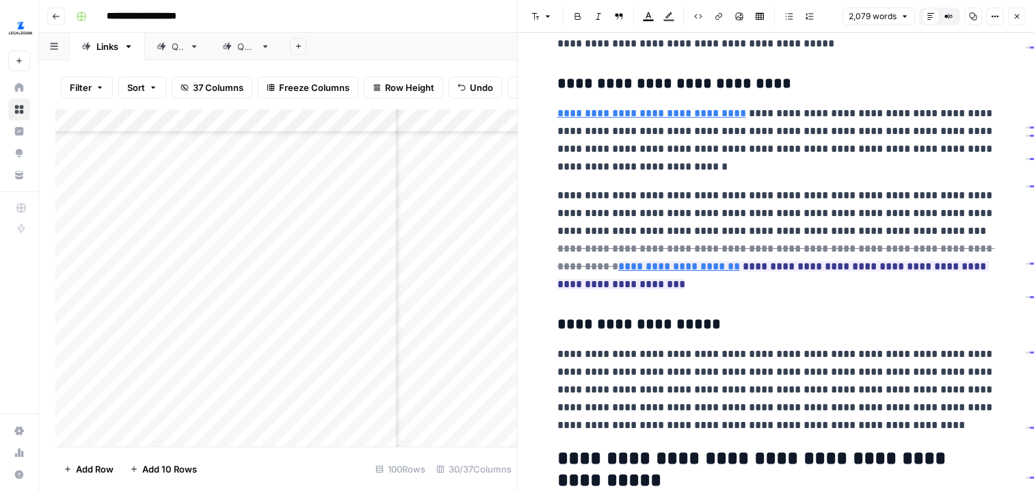
click at [993, 13] on icon "button" at bounding box center [995, 16] width 8 height 8
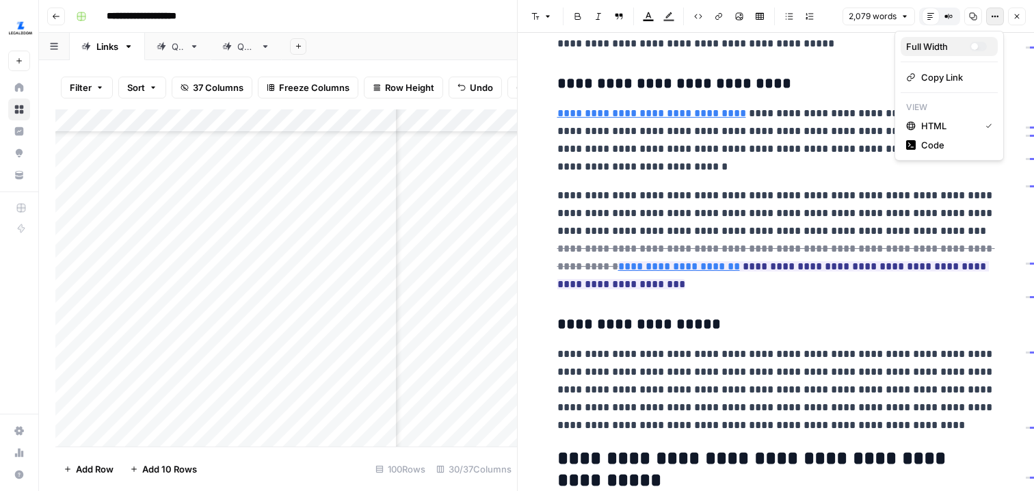
click at [952, 40] on div "Full Width" at bounding box center [939, 47] width 64 height 14
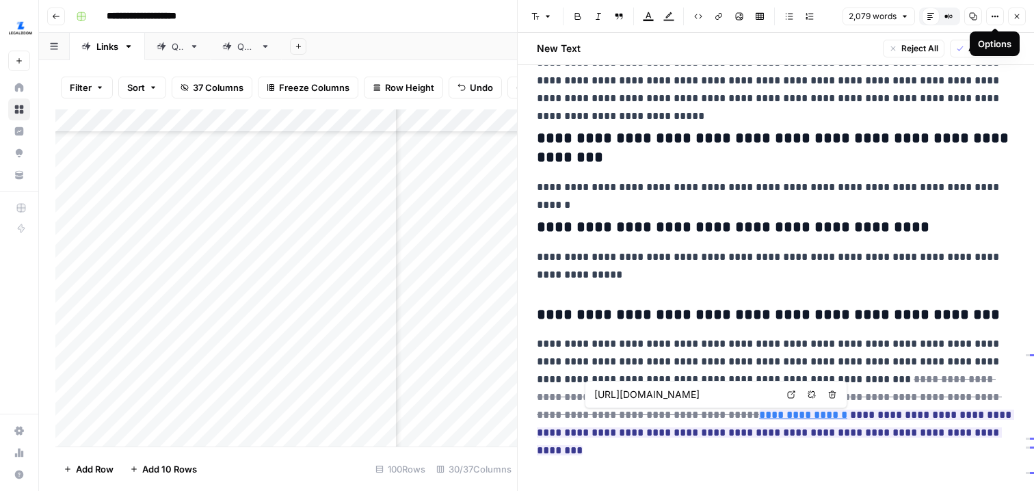
scroll to position [0, 116]
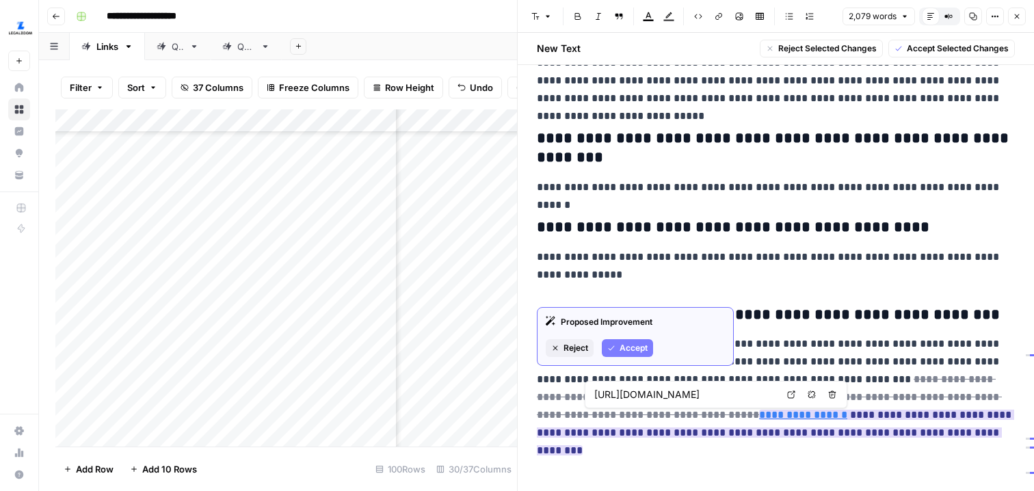
copy link "**********"
drag, startPoint x: 673, startPoint y: 413, endPoint x: 595, endPoint y: 413, distance: 78.0
click at [595, 413] on ins "**********" at bounding box center [776, 433] width 478 height 46
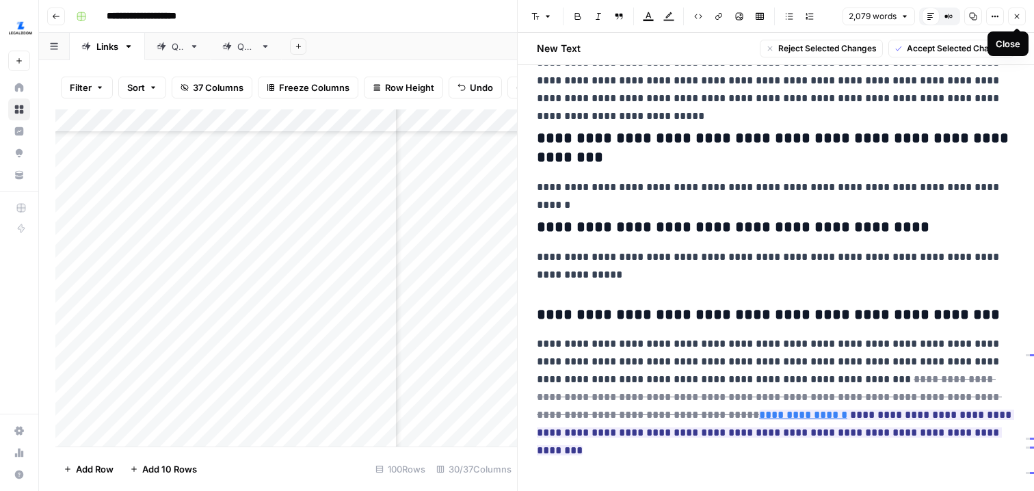
click at [1016, 20] on icon "button" at bounding box center [1017, 16] width 8 height 8
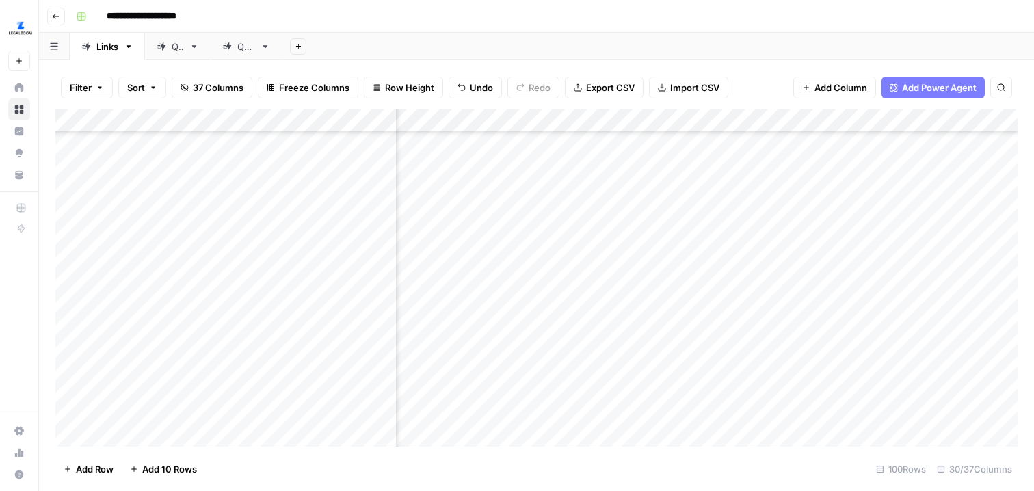
click at [811, 300] on div "Add Column" at bounding box center [536, 277] width 963 height 337
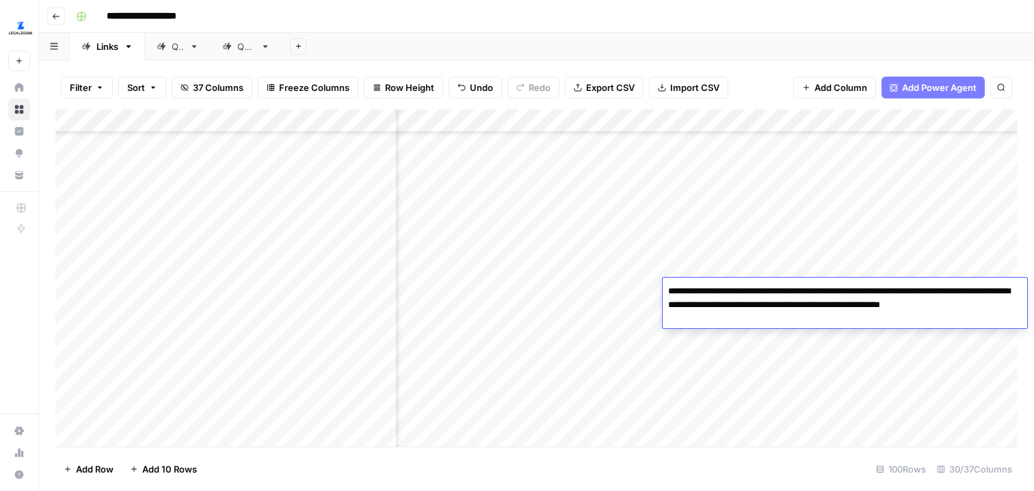
scroll to position [600, 2768]
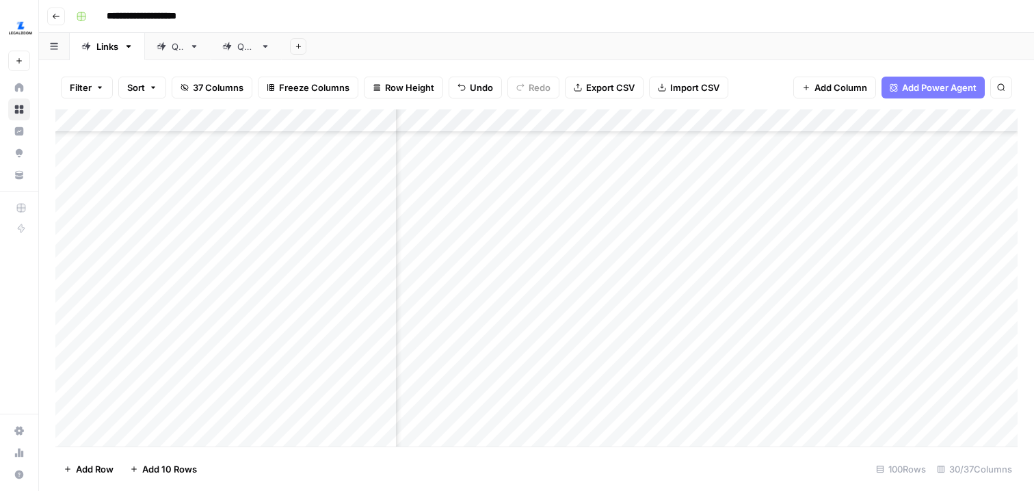
click at [824, 289] on div "Add Column" at bounding box center [536, 277] width 963 height 337
click at [840, 287] on div "Add Column" at bounding box center [536, 277] width 963 height 337
click at [840, 310] on div "Add Column" at bounding box center [536, 277] width 963 height 337
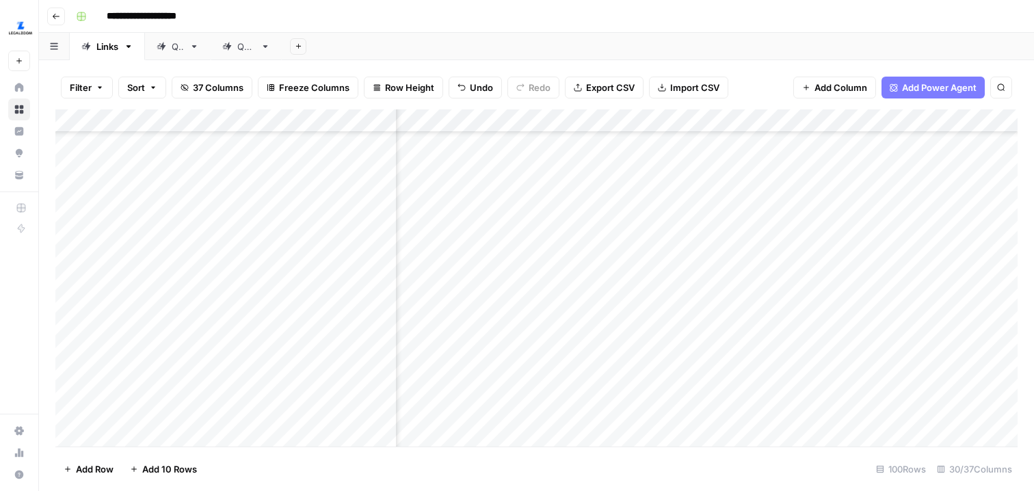
click at [840, 296] on div "Add Column" at bounding box center [536, 277] width 963 height 337
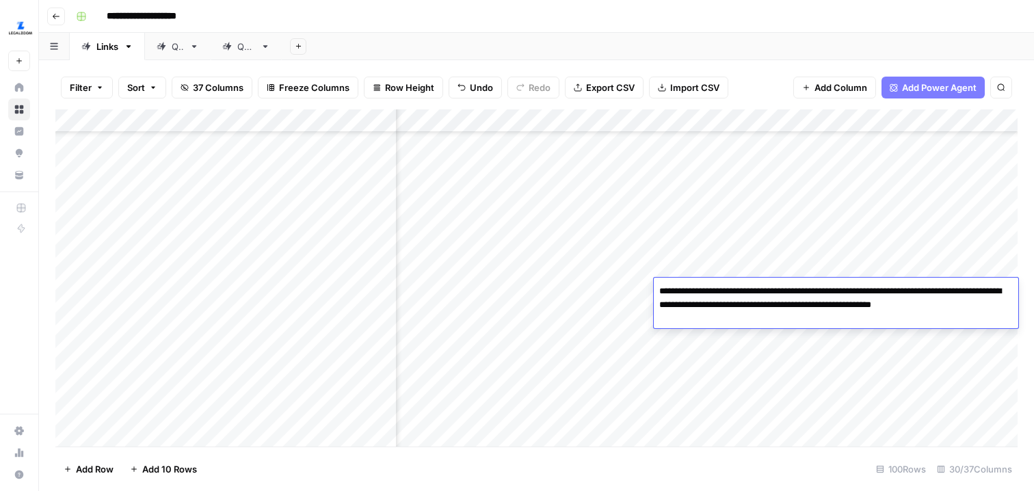
click at [848, 317] on textarea "**********" at bounding box center [836, 305] width 365 height 47
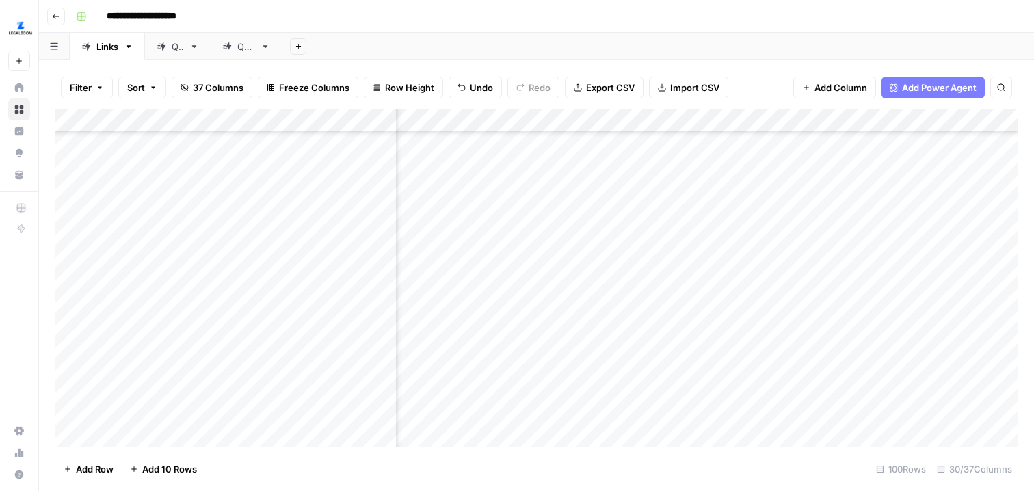
click at [881, 295] on div "Add Column" at bounding box center [536, 277] width 963 height 337
click at [792, 293] on div "Add Column" at bounding box center [536, 277] width 963 height 337
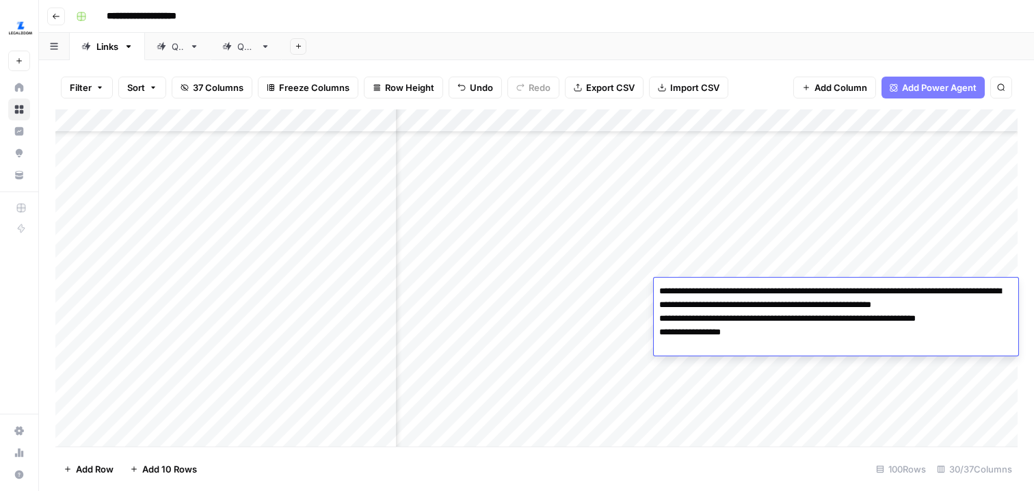
type textarea "**********"
click at [743, 391] on div "Add Column" at bounding box center [536, 277] width 963 height 337
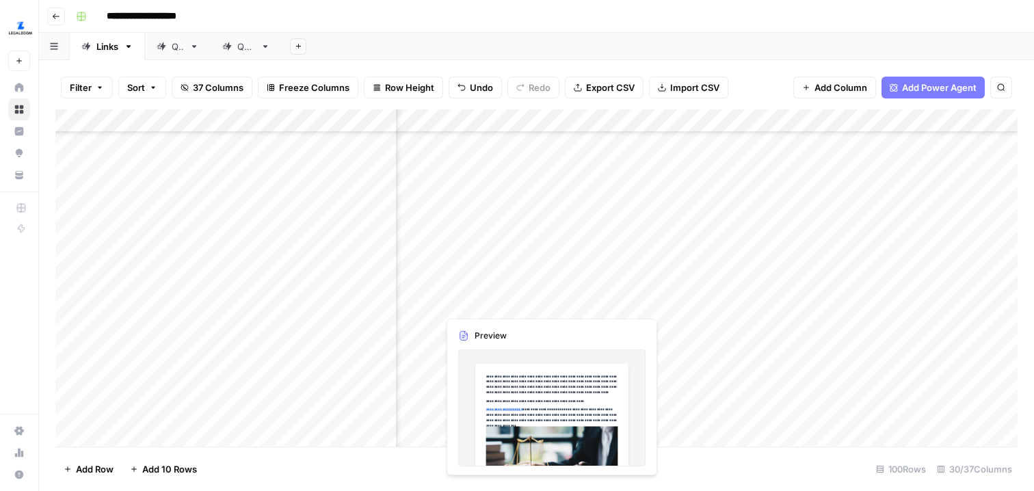
click at [622, 288] on div "Add Column" at bounding box center [536, 277] width 963 height 337
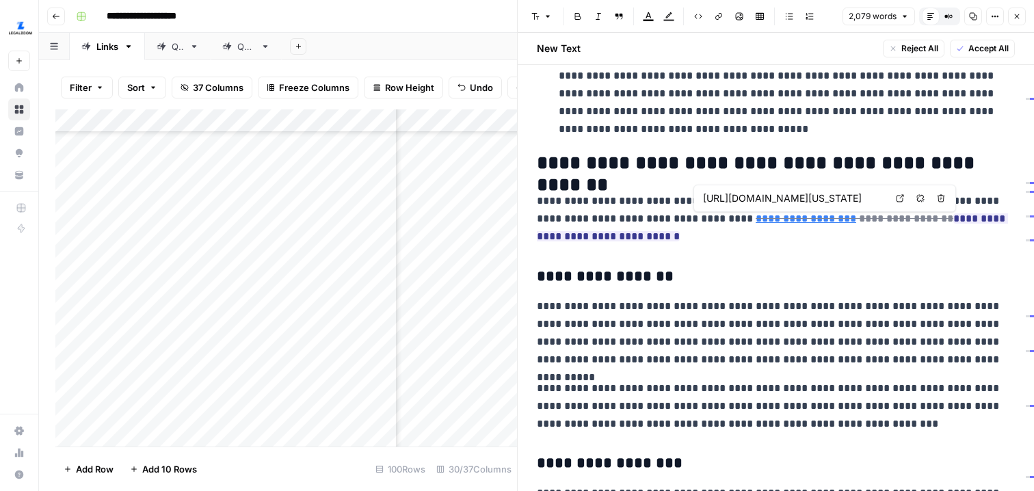
scroll to position [0, 78]
click at [900, 195] on icon at bounding box center [900, 198] width 8 height 8
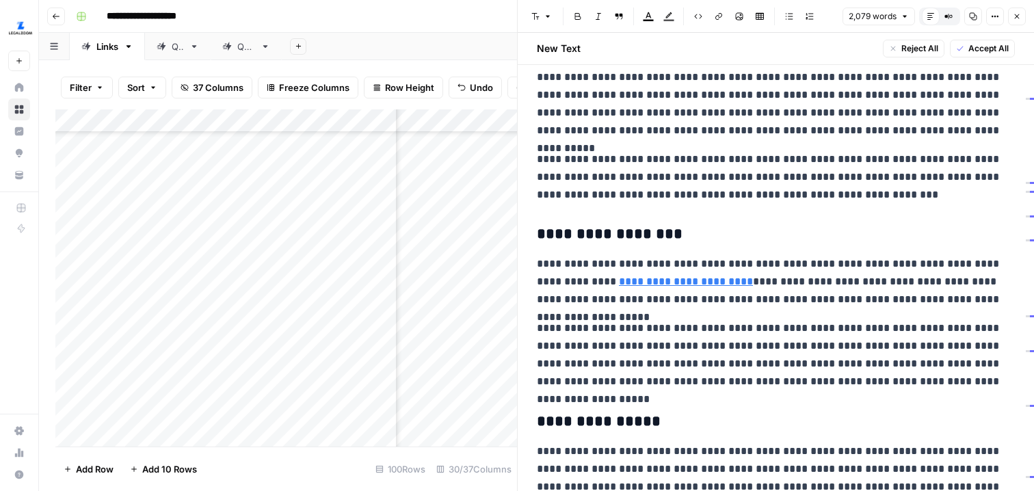
scroll to position [1639, 0]
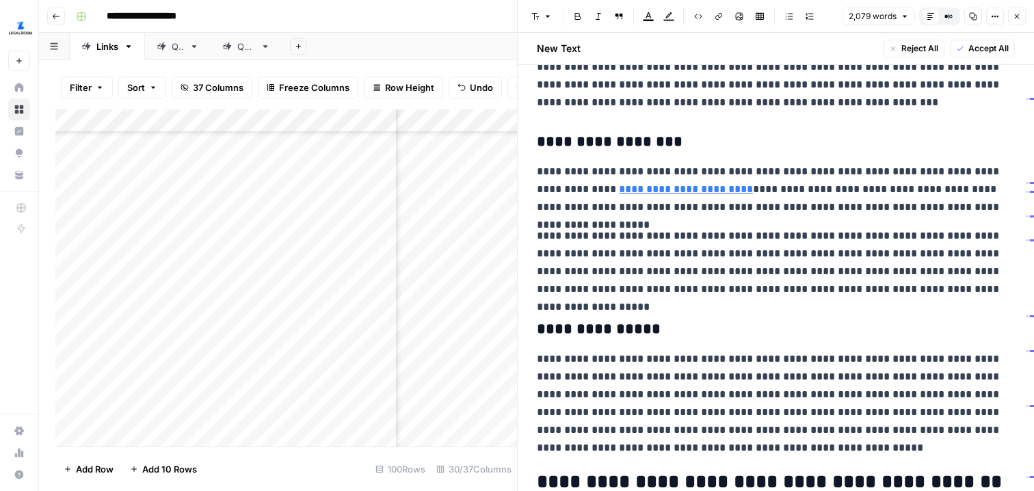
click at [1016, 14] on icon "button" at bounding box center [1017, 16] width 8 height 8
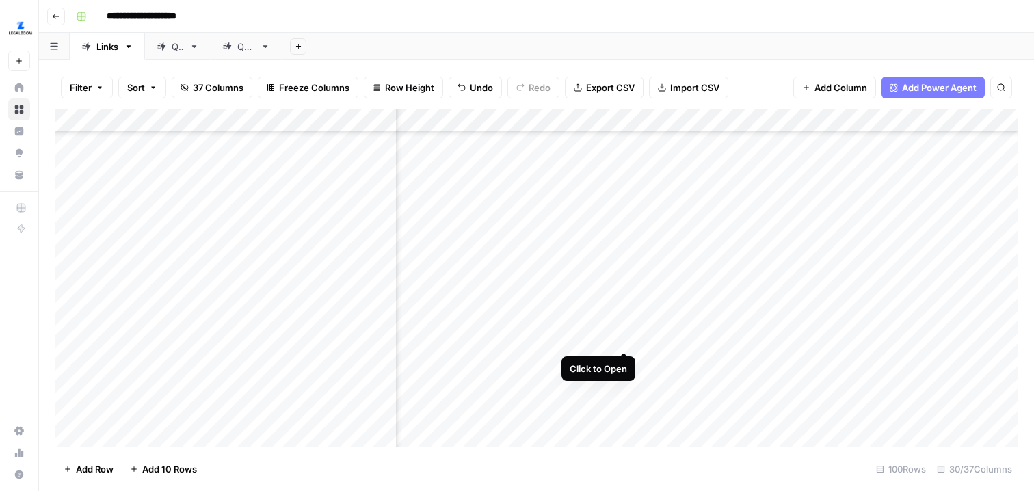
click at [625, 327] on div "Add Column" at bounding box center [536, 277] width 963 height 337
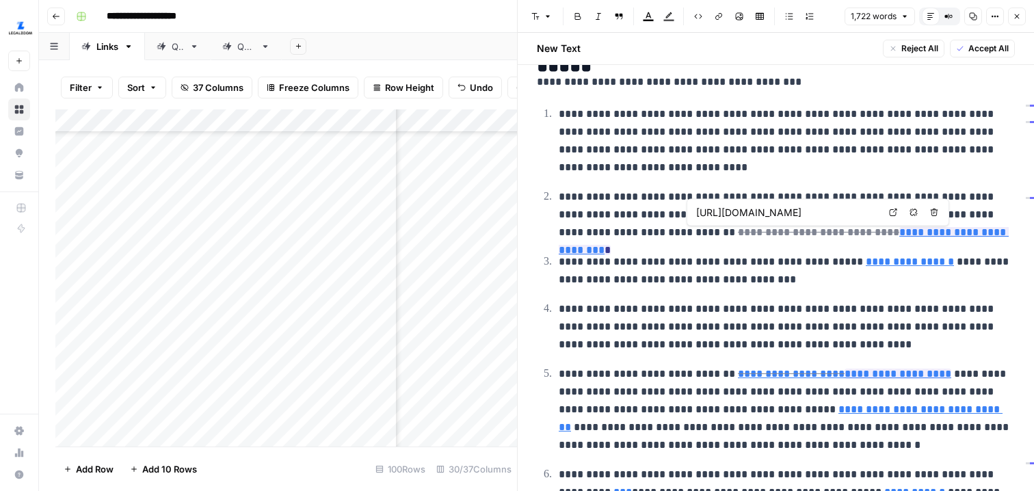
scroll to position [0, 114]
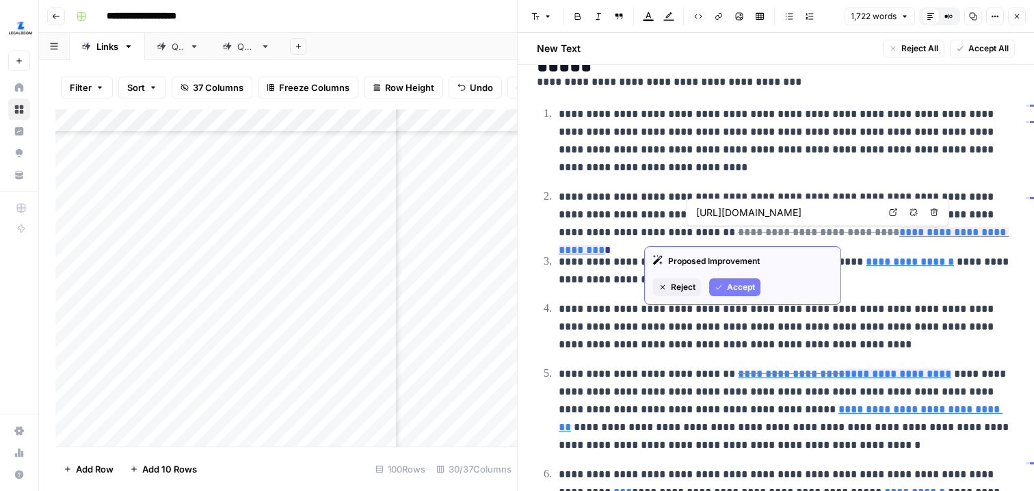
type input "[URL][DOMAIN_NAME]"
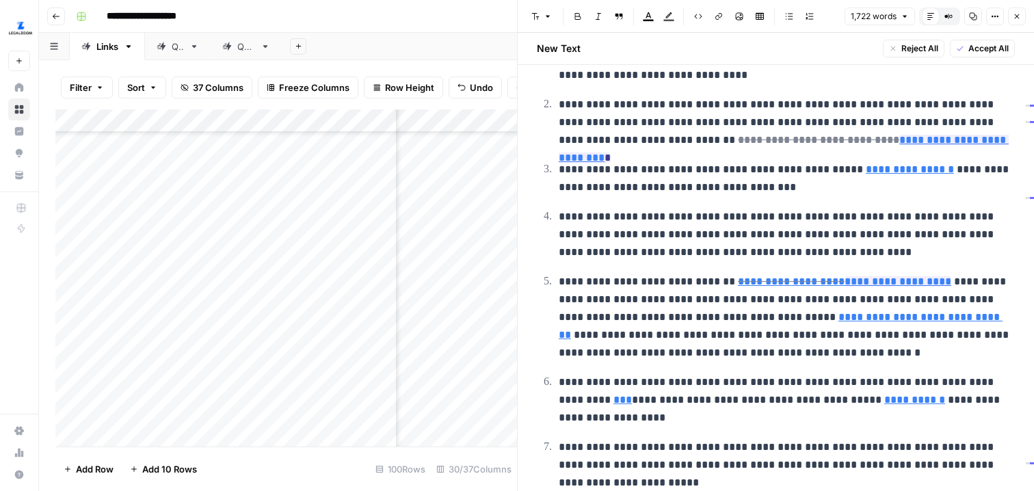
scroll to position [559, 0]
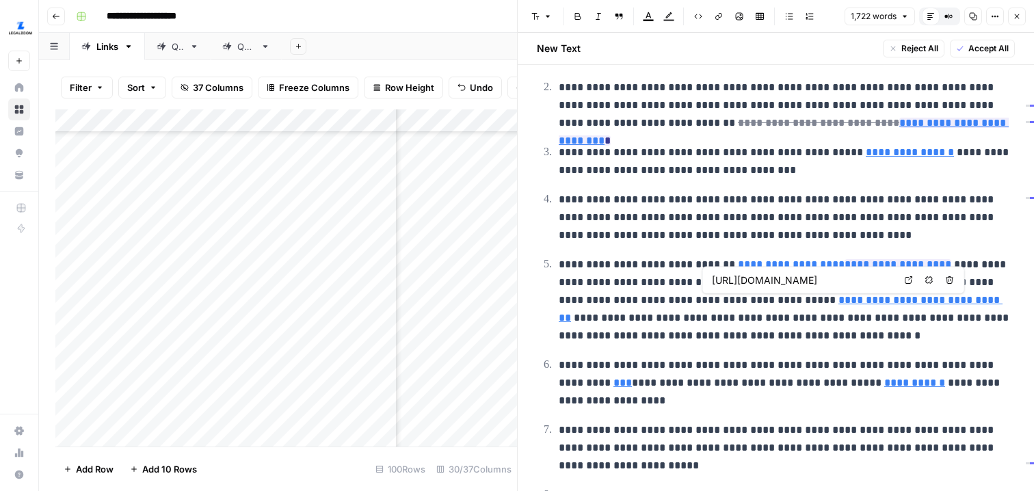
type input "[URL][DOMAIN_NAME]"
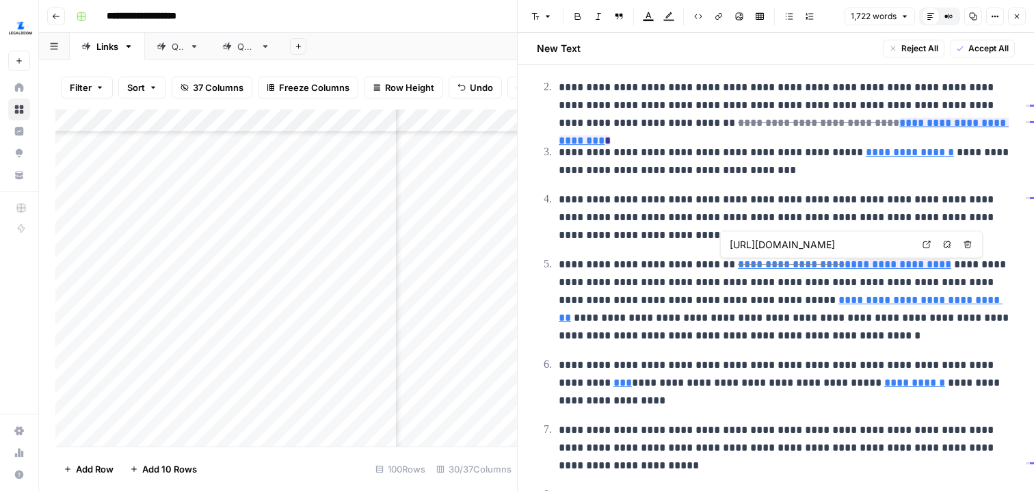
scroll to position [0, 57]
type input "[URL][DOMAIN_NAME]"
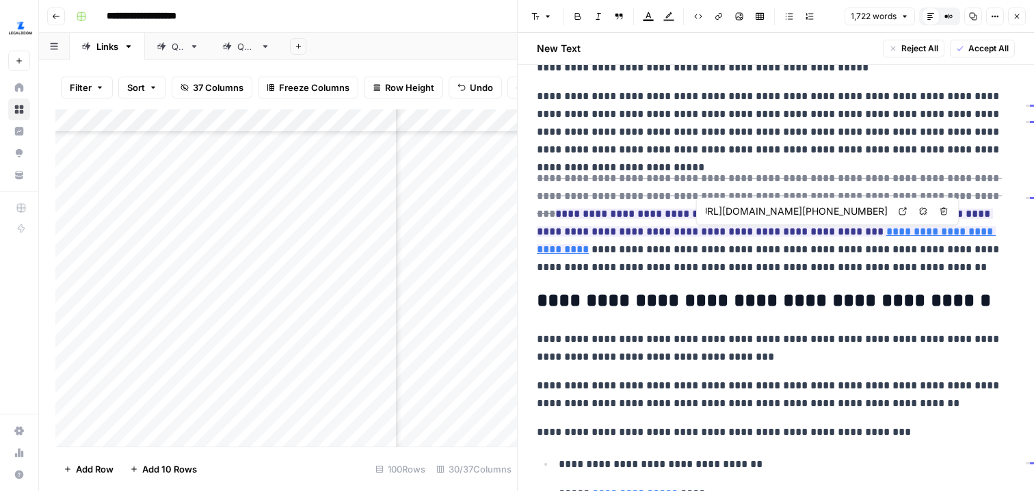
scroll to position [0, 30]
click at [899, 215] on icon at bounding box center [903, 211] width 8 height 8
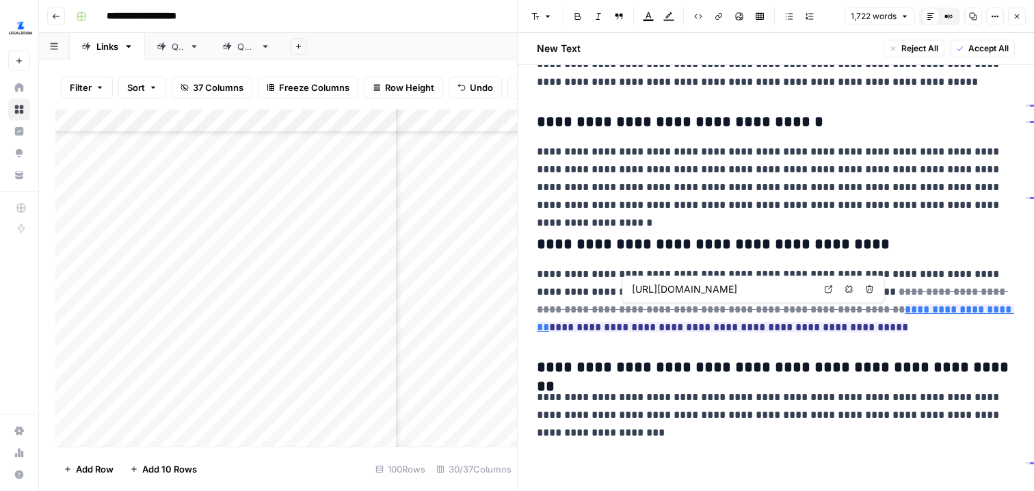
scroll to position [0, 142]
click at [1019, 20] on icon "button" at bounding box center [1017, 16] width 8 height 8
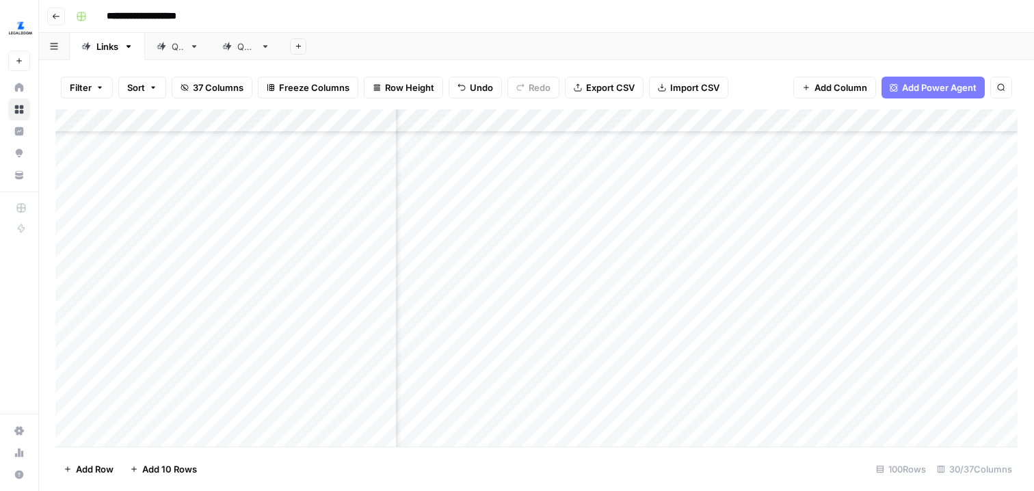
click at [803, 343] on div "Add Column" at bounding box center [536, 277] width 963 height 337
type textarea "*****"
click at [794, 371] on div "Add Column" at bounding box center [536, 277] width 963 height 337
click at [642, 363] on div "Add Column" at bounding box center [536, 277] width 963 height 337
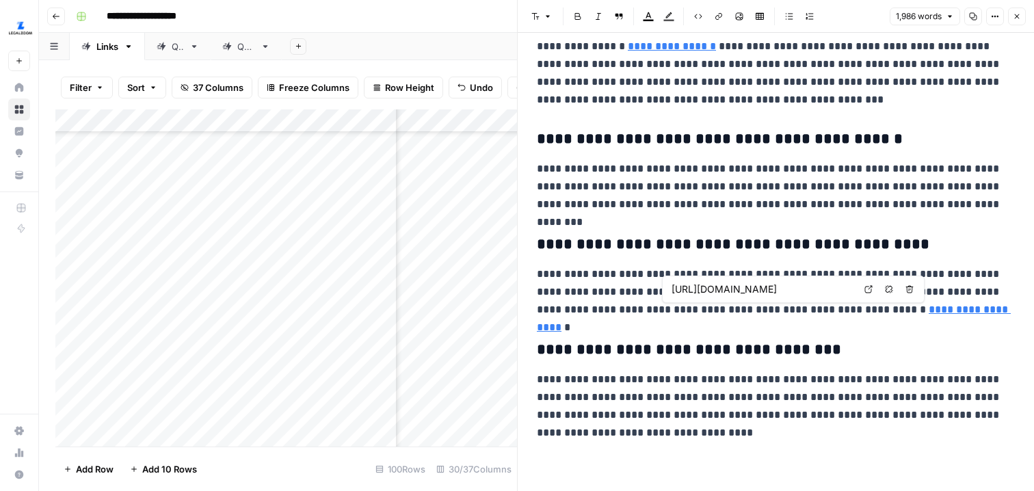
scroll to position [0, 181]
click at [1019, 16] on icon "button" at bounding box center [1017, 16] width 8 height 8
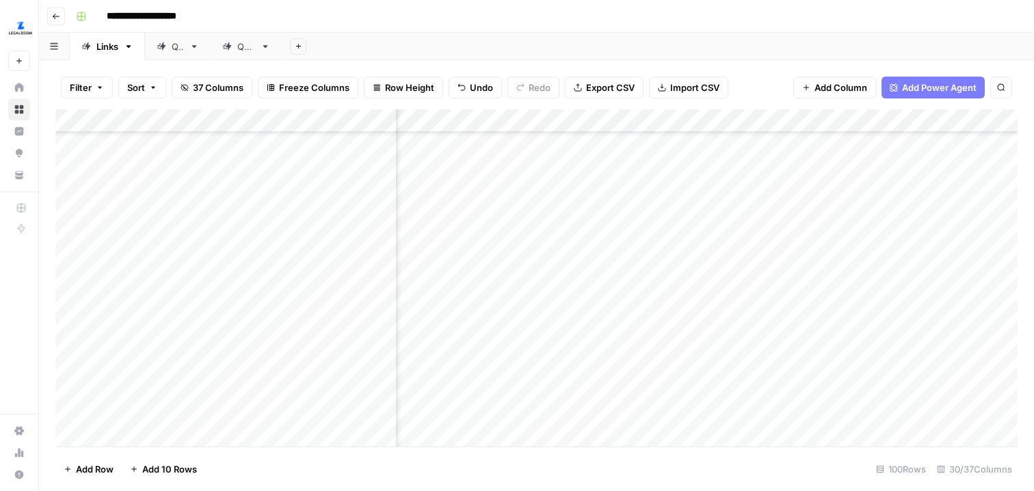
click at [729, 361] on div "Add Column" at bounding box center [536, 277] width 963 height 337
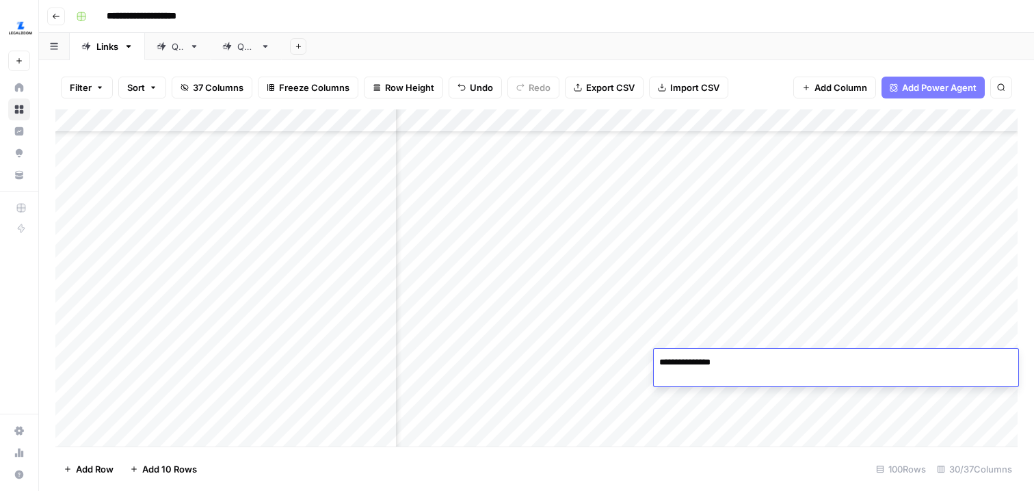
type textarea "**********"
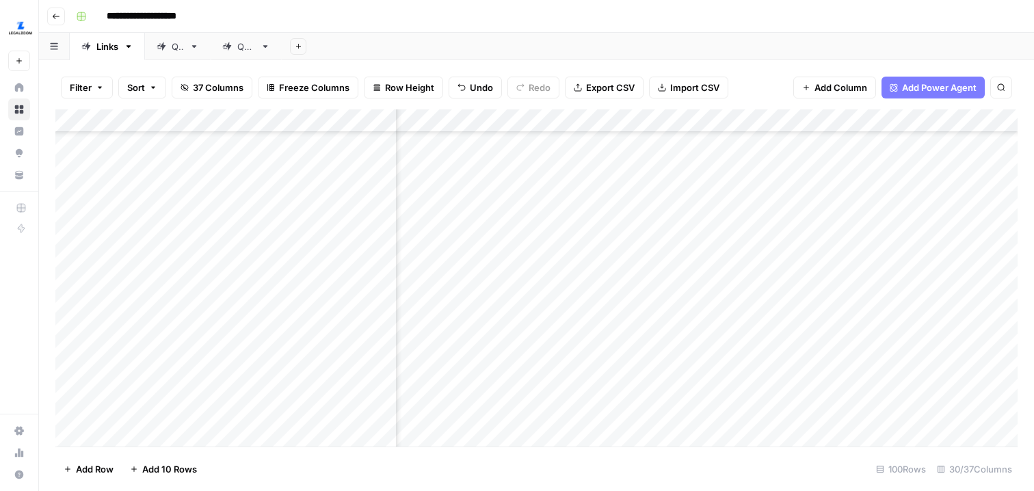
scroll to position [686, 2768]
click at [623, 307] on div "Add Column" at bounding box center [536, 277] width 963 height 337
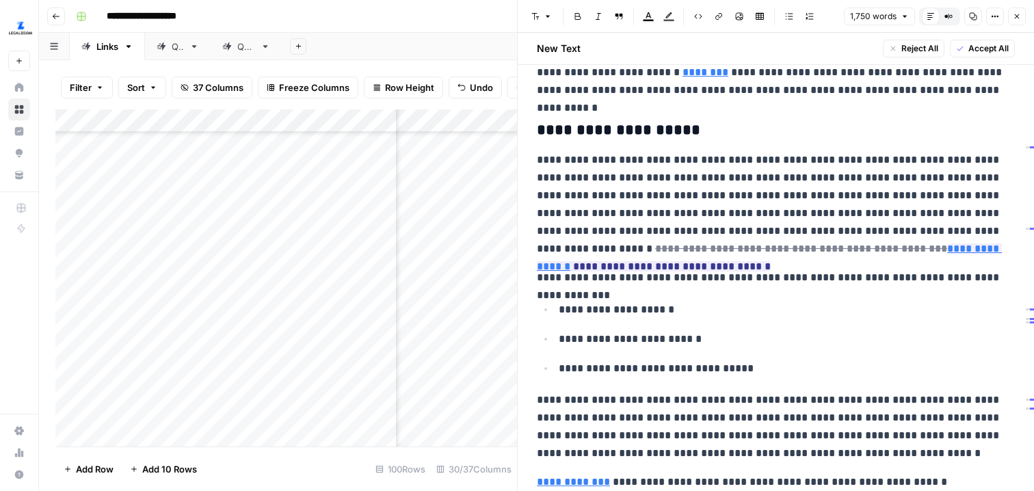
scroll to position [815, 0]
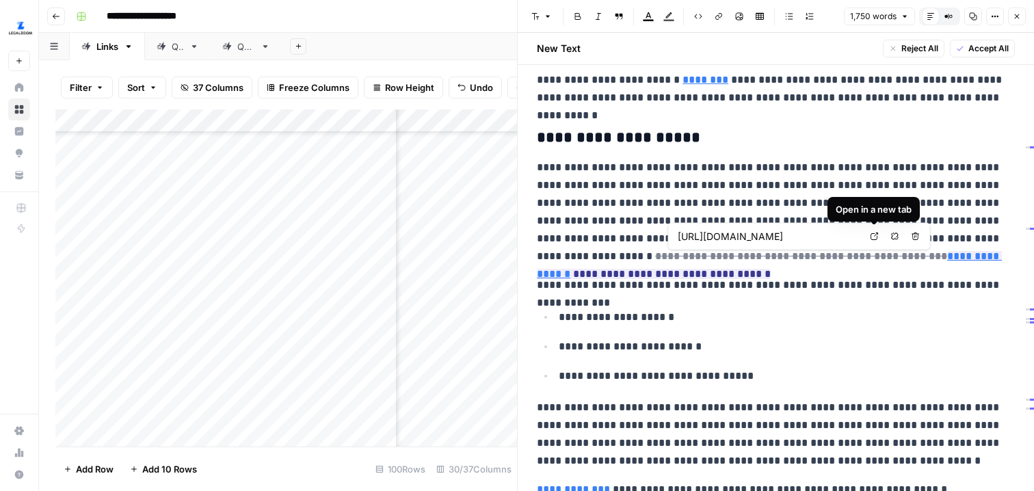
click at [873, 236] on icon at bounding box center [875, 237] width 8 height 8
type input "[URL][DOMAIN_NAME]"
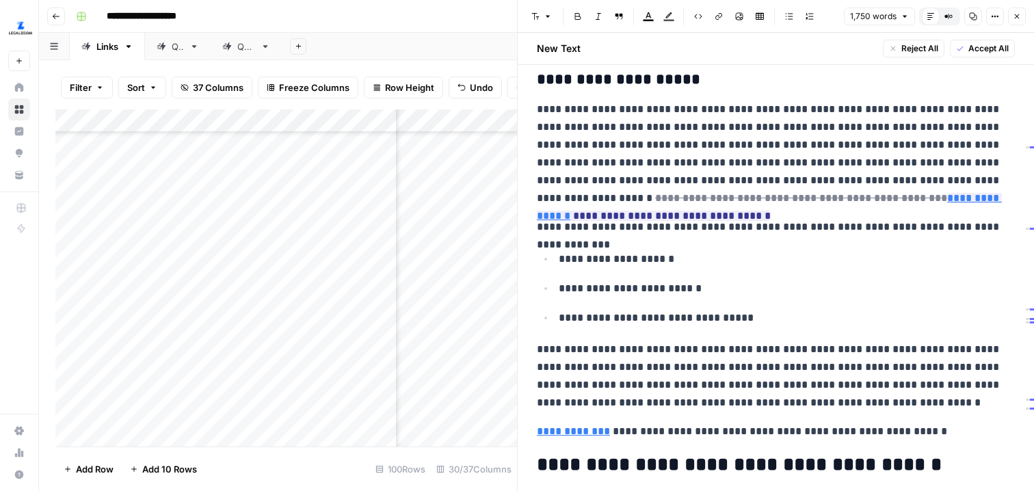
scroll to position [872, 0]
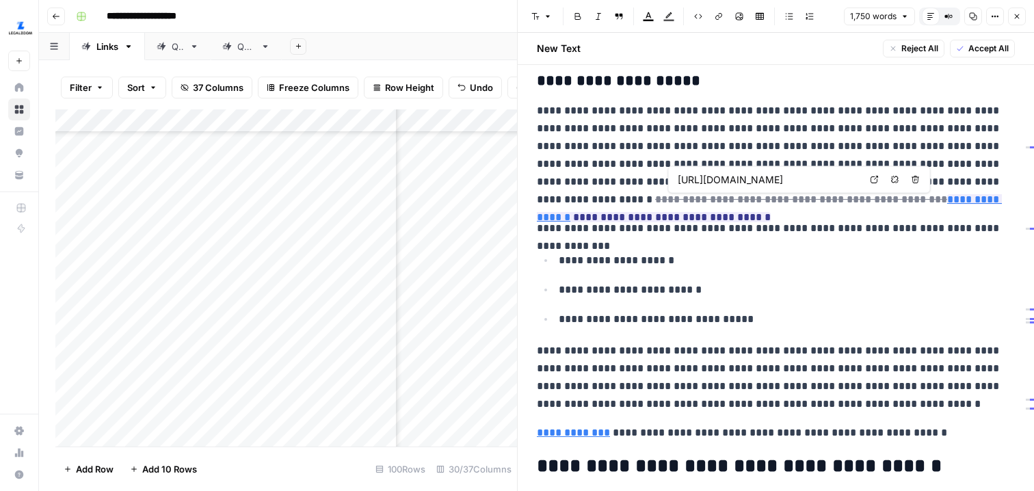
click at [874, 179] on icon at bounding box center [875, 180] width 8 height 8
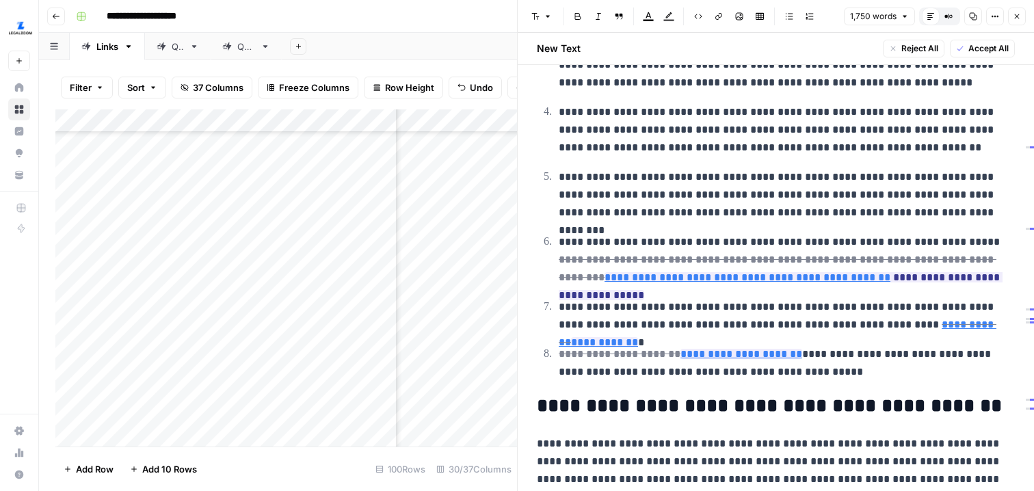
scroll to position [2220, 0]
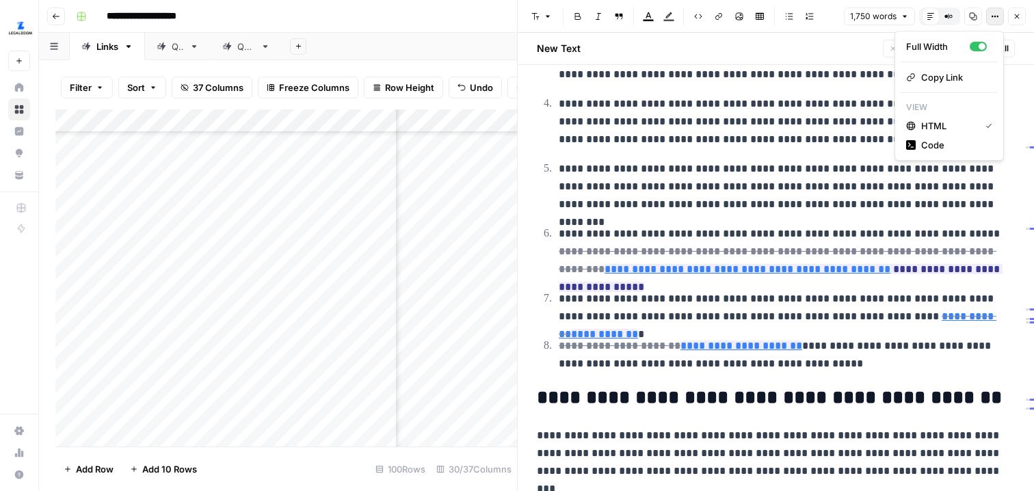
click at [995, 20] on icon "button" at bounding box center [995, 16] width 8 height 8
click at [963, 47] on div "Full Width" at bounding box center [939, 47] width 64 height 14
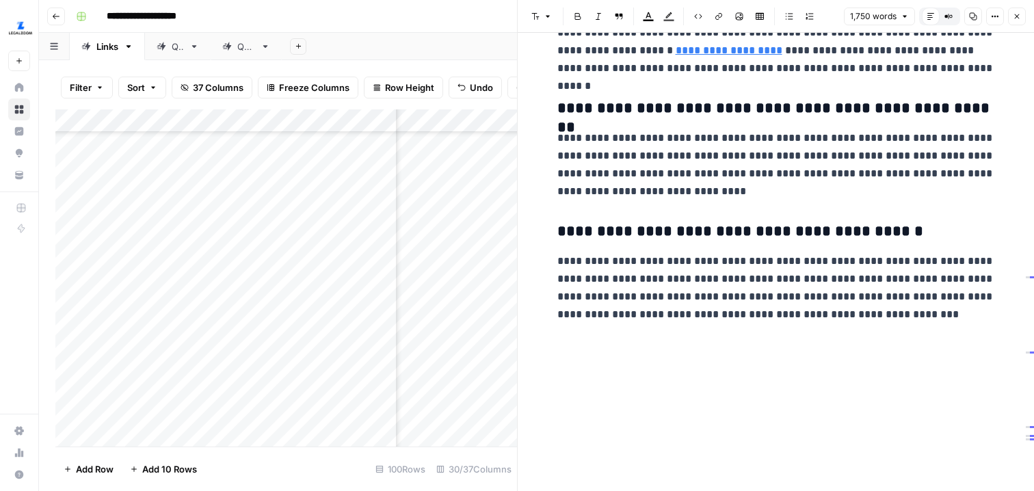
scroll to position [131, 0]
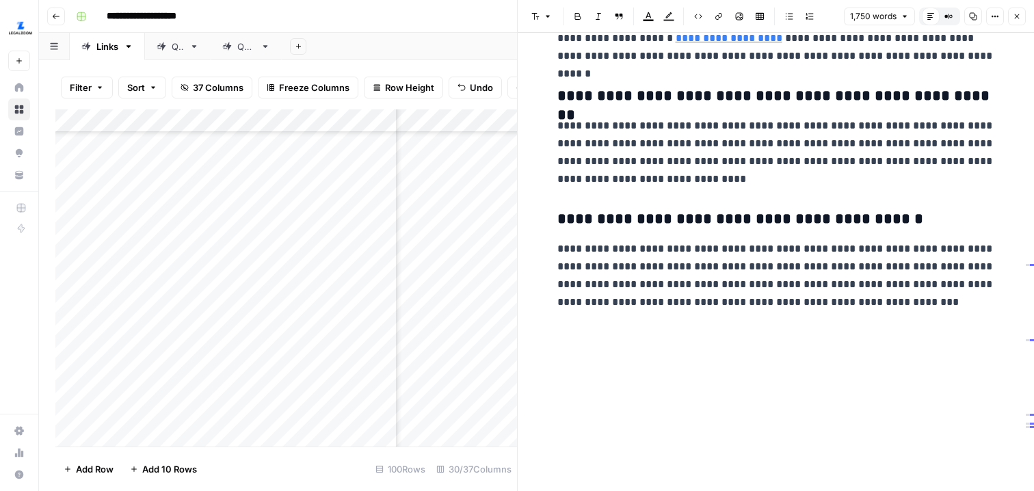
click at [1021, 18] on icon "button" at bounding box center [1017, 16] width 8 height 8
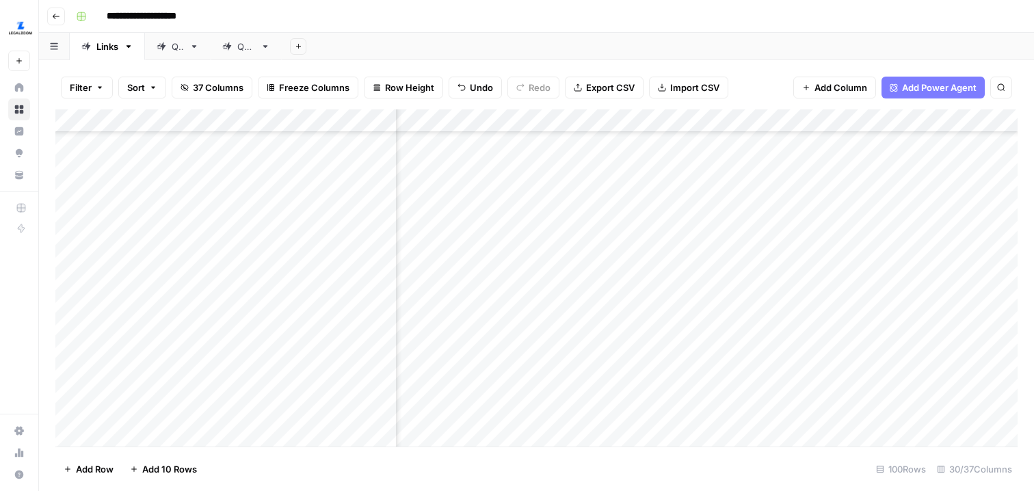
click at [718, 322] on div "Add Column" at bounding box center [536, 277] width 963 height 337
type textarea "*****"
click at [723, 350] on div "Add Column" at bounding box center [536, 277] width 963 height 337
